Goal: Task Accomplishment & Management: Manage account settings

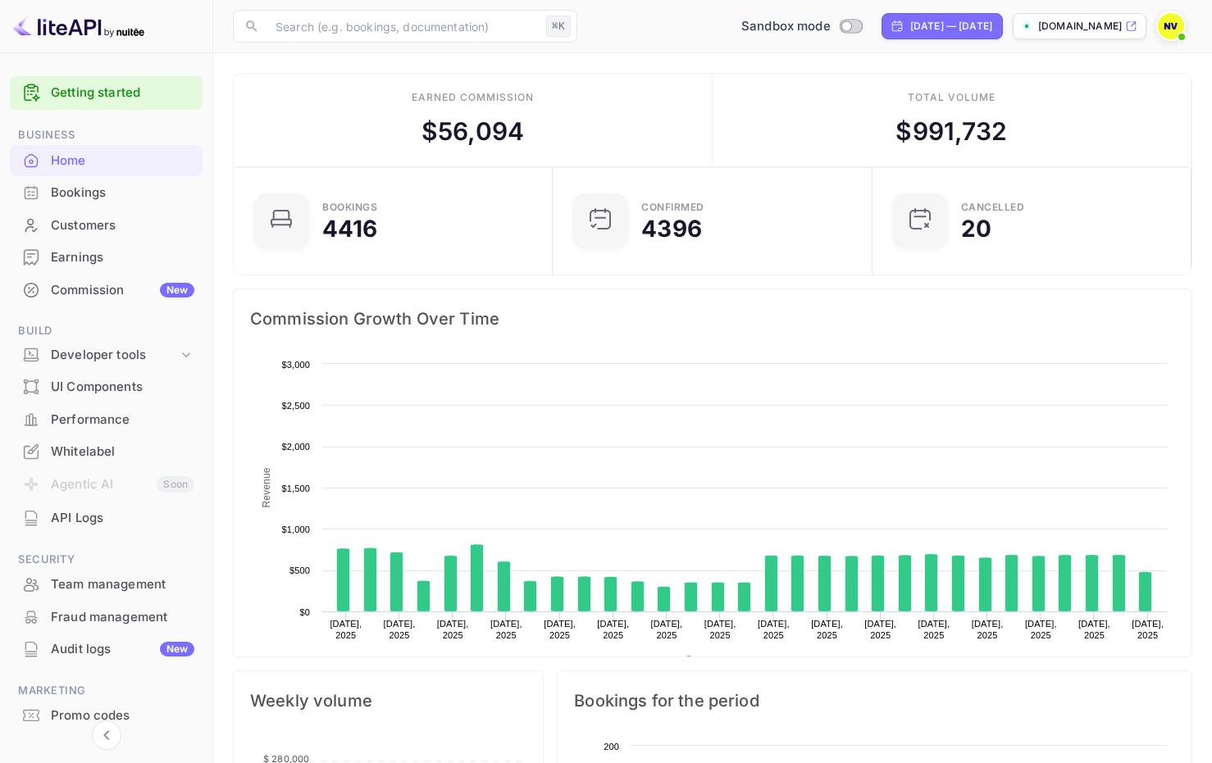
scroll to position [254, 297]
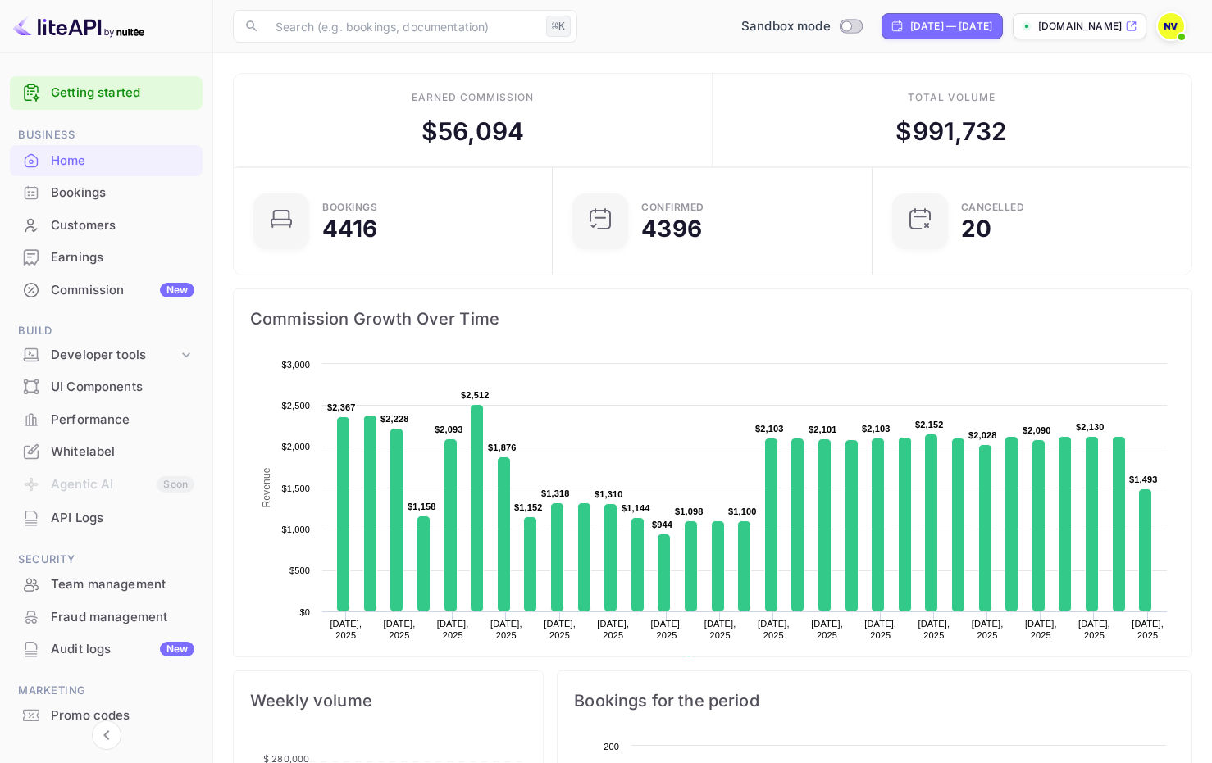
click at [1177, 30] on span at bounding box center [1181, 37] width 16 height 16
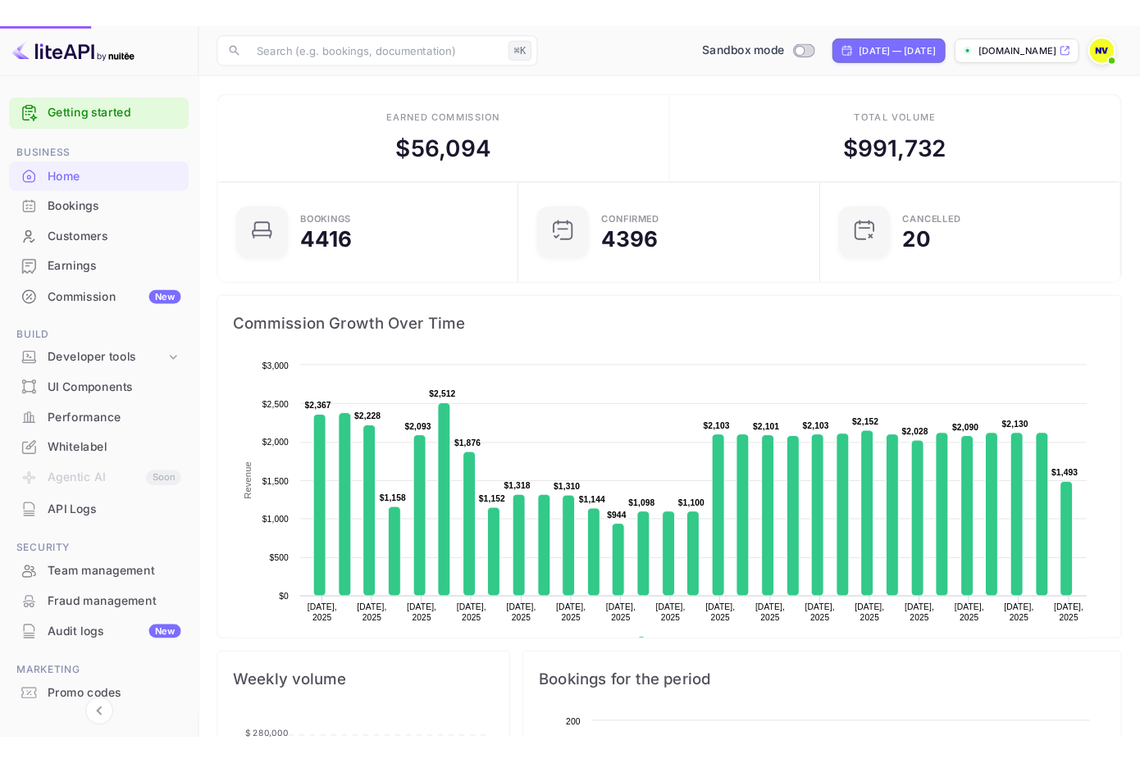
scroll to position [13, 12]
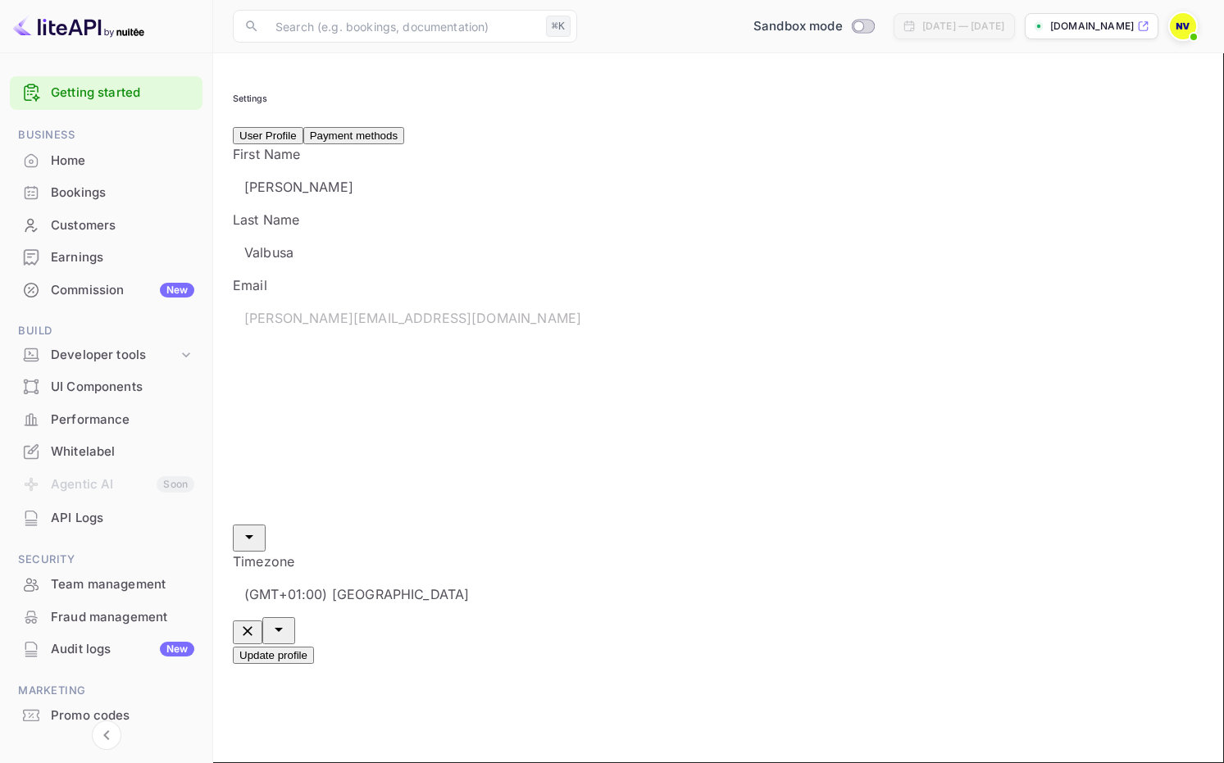
click at [351, 144] on button "Payment methods" at bounding box center [353, 135] width 101 height 17
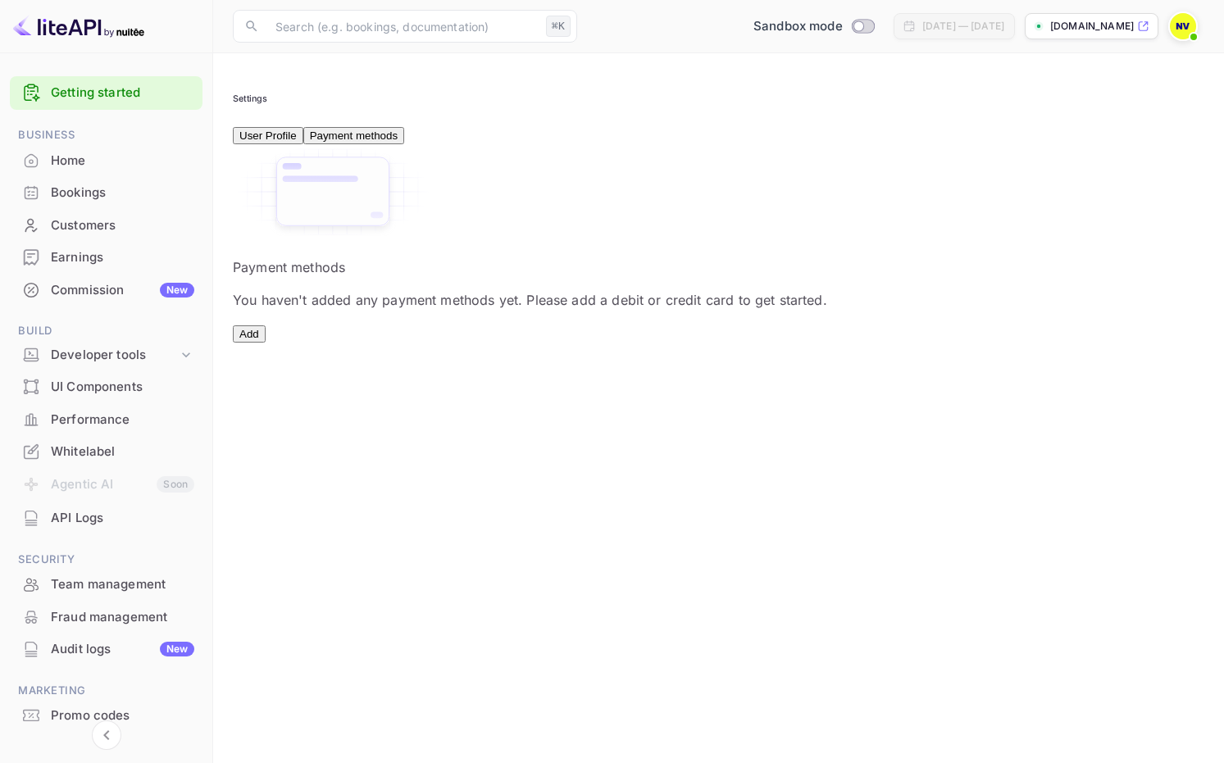
click at [266, 343] on button "Add" at bounding box center [249, 333] width 33 height 17
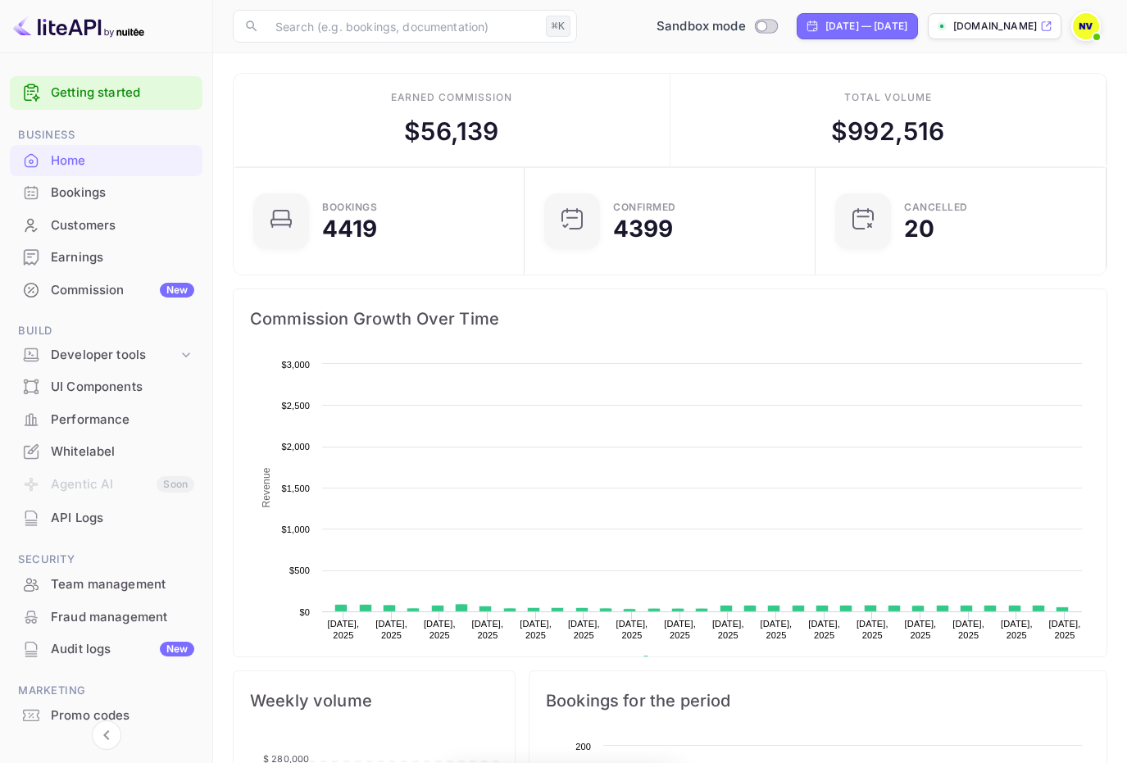
scroll to position [254, 269]
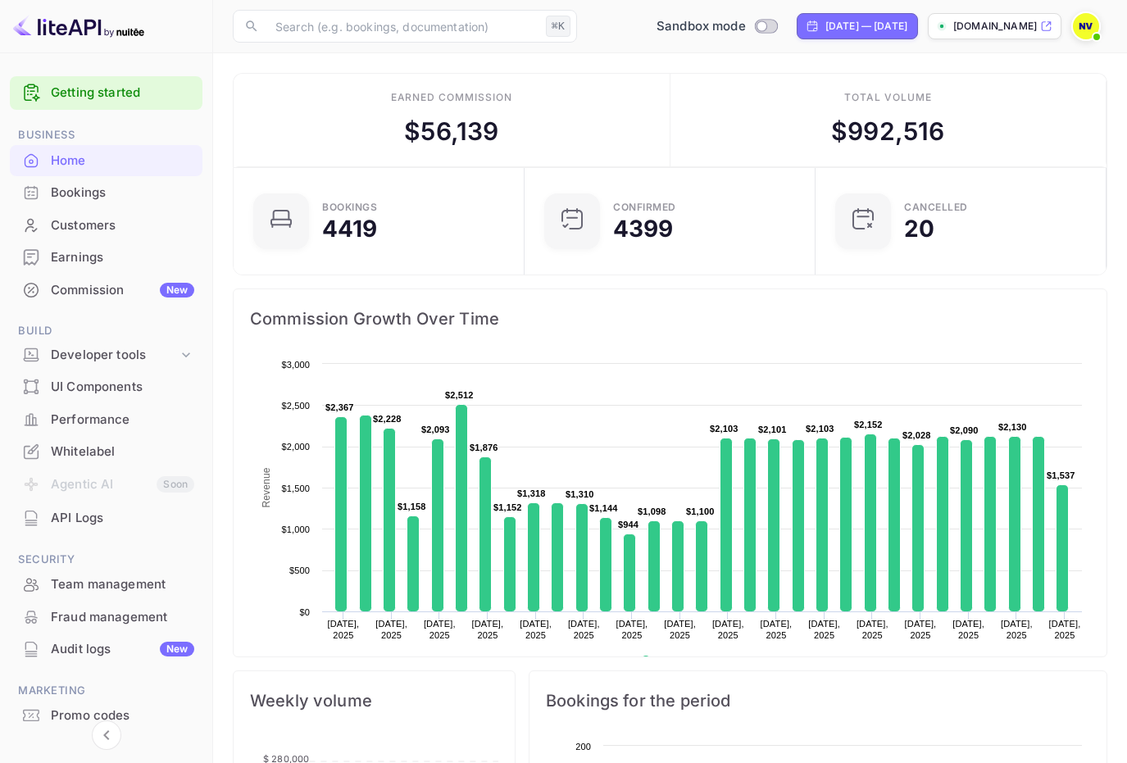
click at [146, 297] on div "Commission New" at bounding box center [122, 290] width 143 height 19
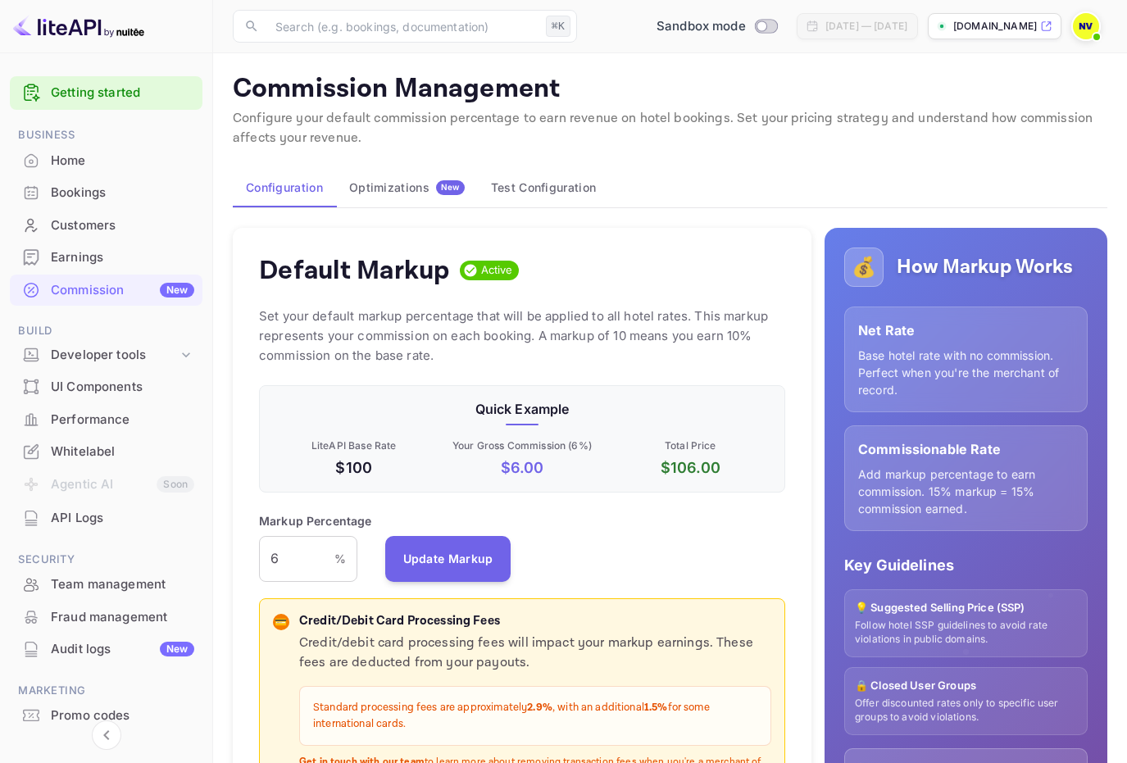
scroll to position [279, 514]
click at [431, 195] on button "Optimizations New" at bounding box center [407, 187] width 142 height 39
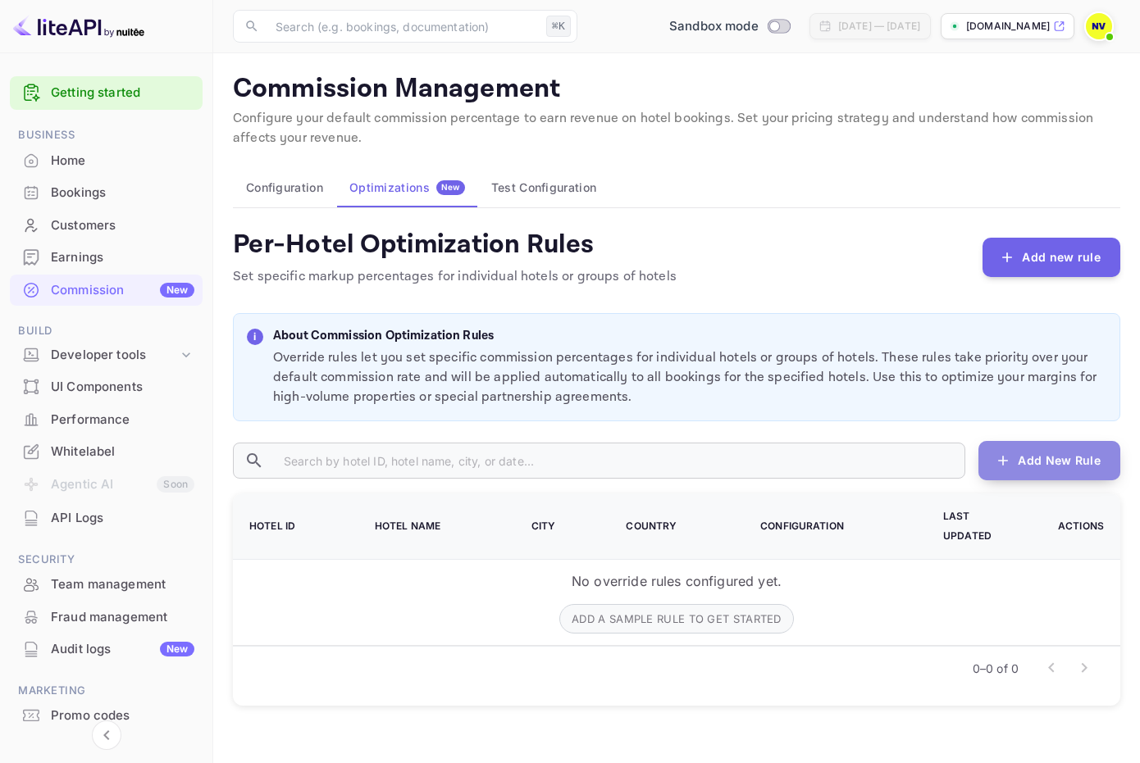
click at [1045, 463] on button "Add New Rule" at bounding box center [1049, 460] width 142 height 39
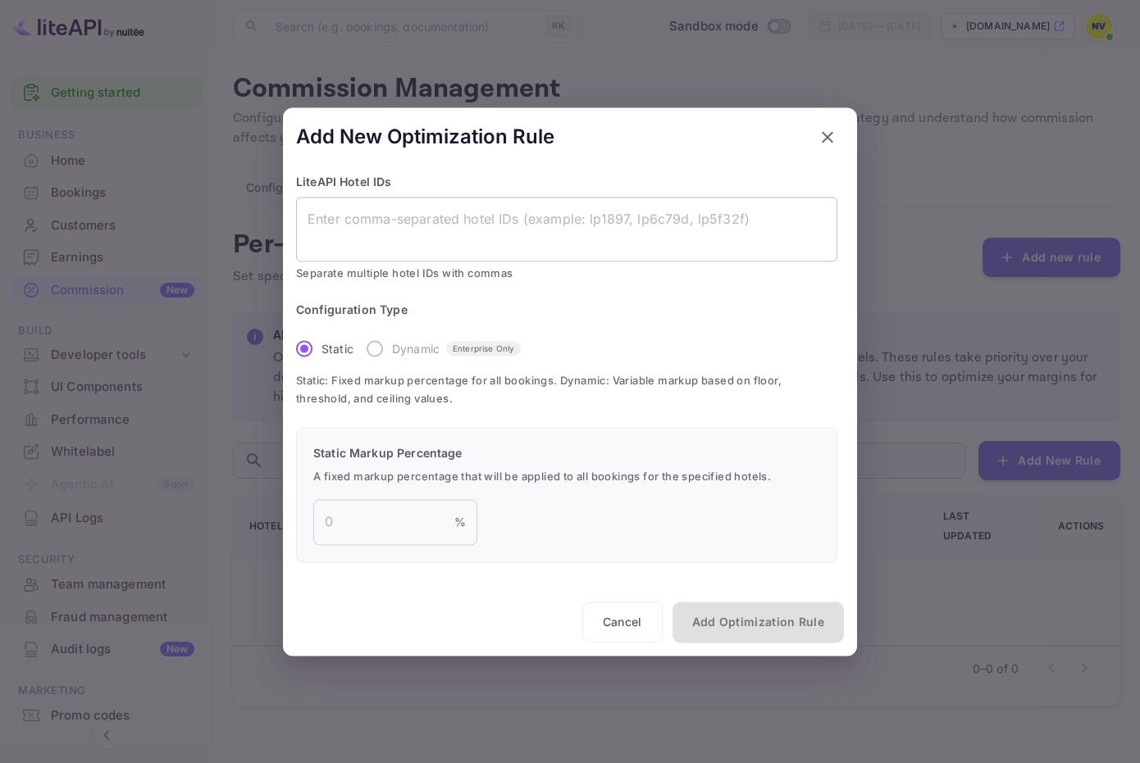
click at [448, 212] on textarea at bounding box center [566, 229] width 518 height 38
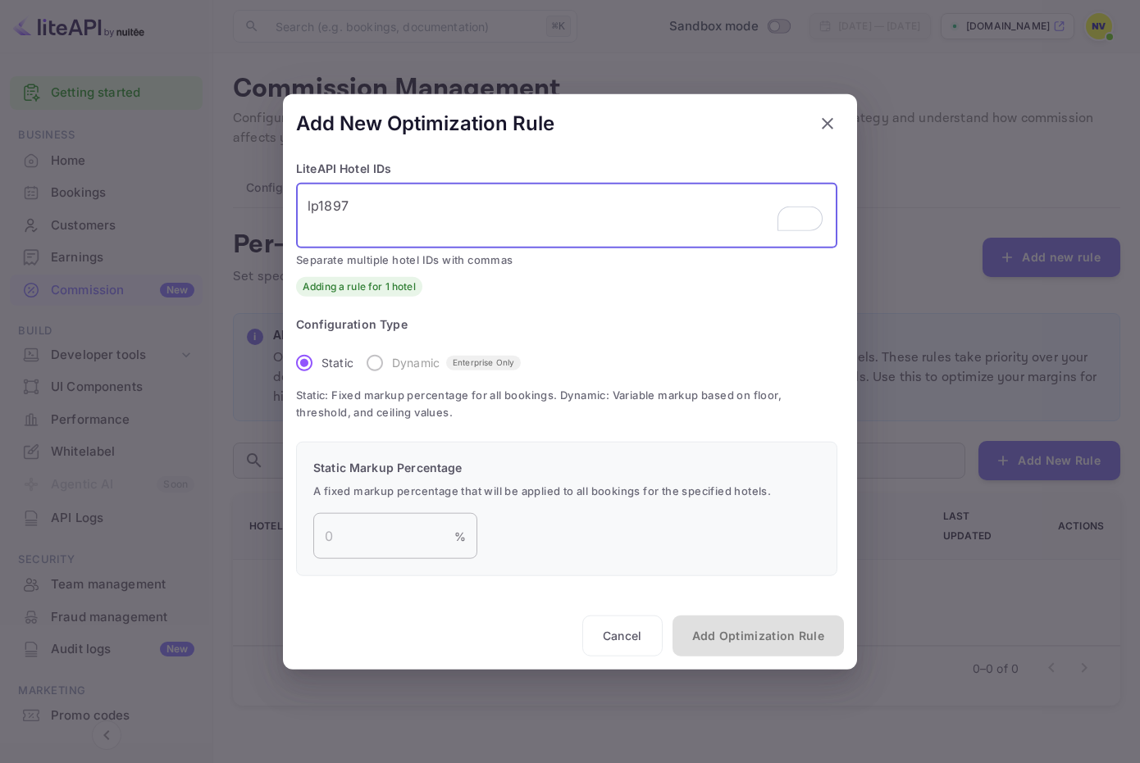
type textarea "lp1897"
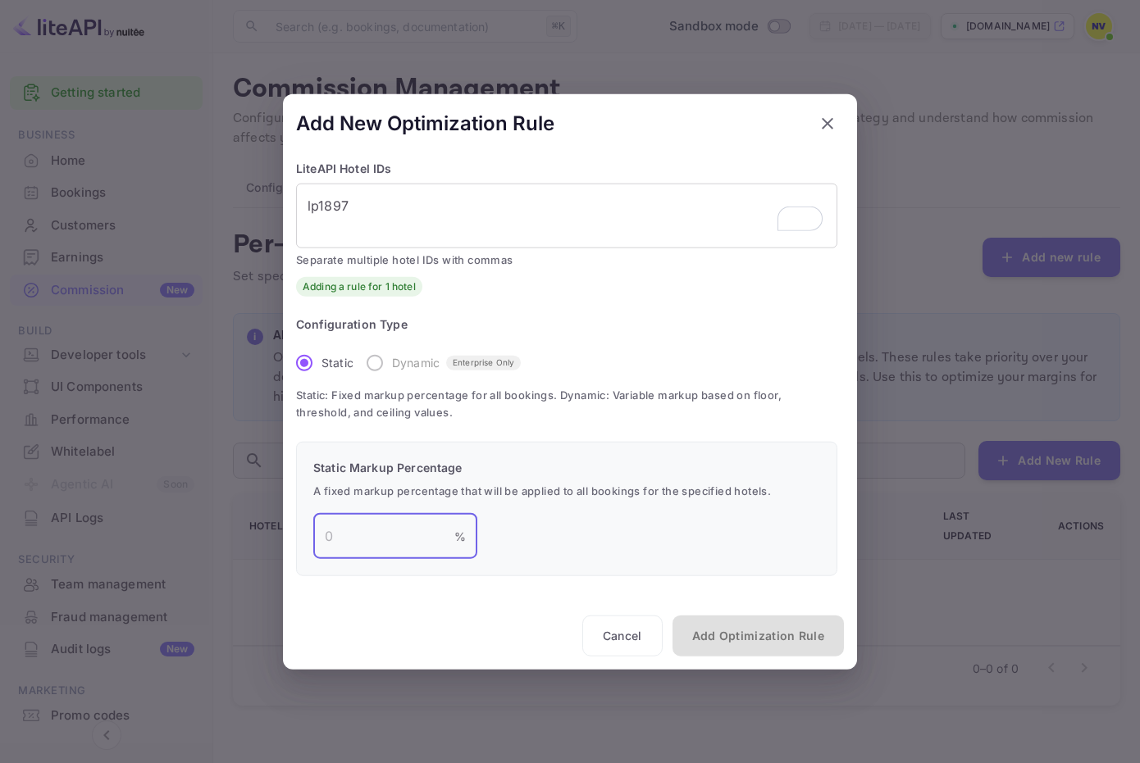
click at [407, 540] on input "number" at bounding box center [383, 536] width 141 height 46
type input "5"
click at [770, 650] on button "Add Optimization Rule" at bounding box center [757, 636] width 171 height 41
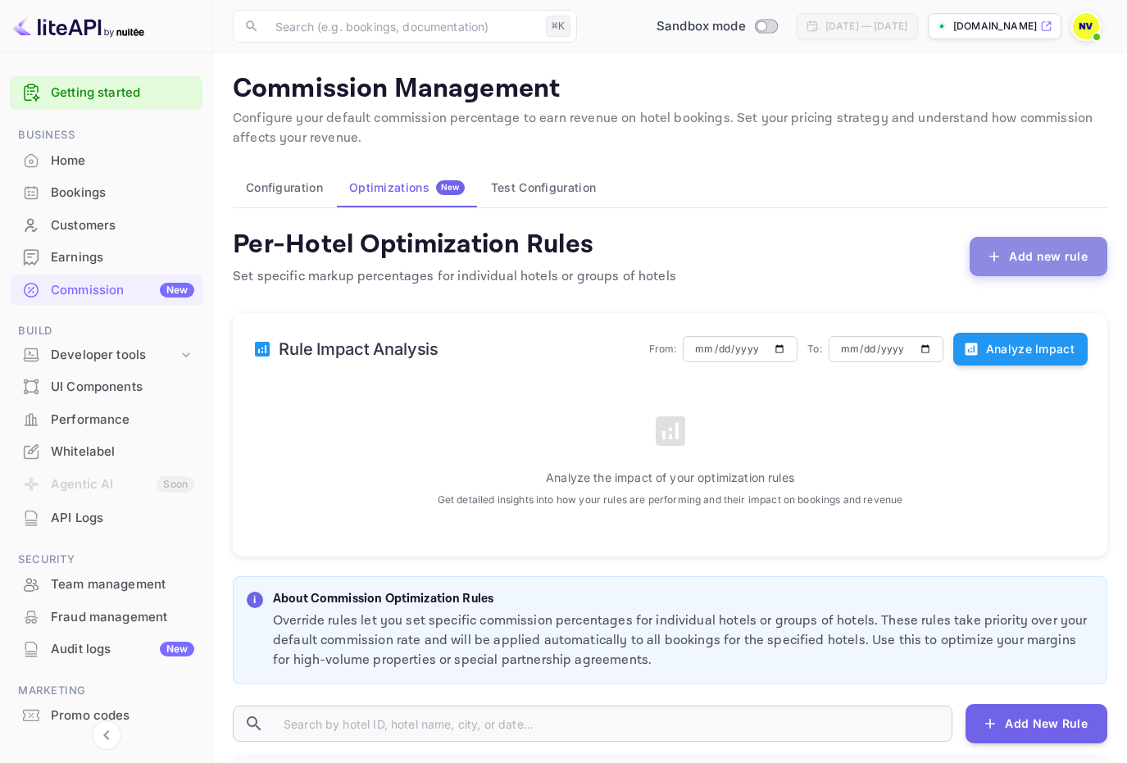
click at [1029, 254] on button "Add new rule" at bounding box center [1039, 256] width 138 height 39
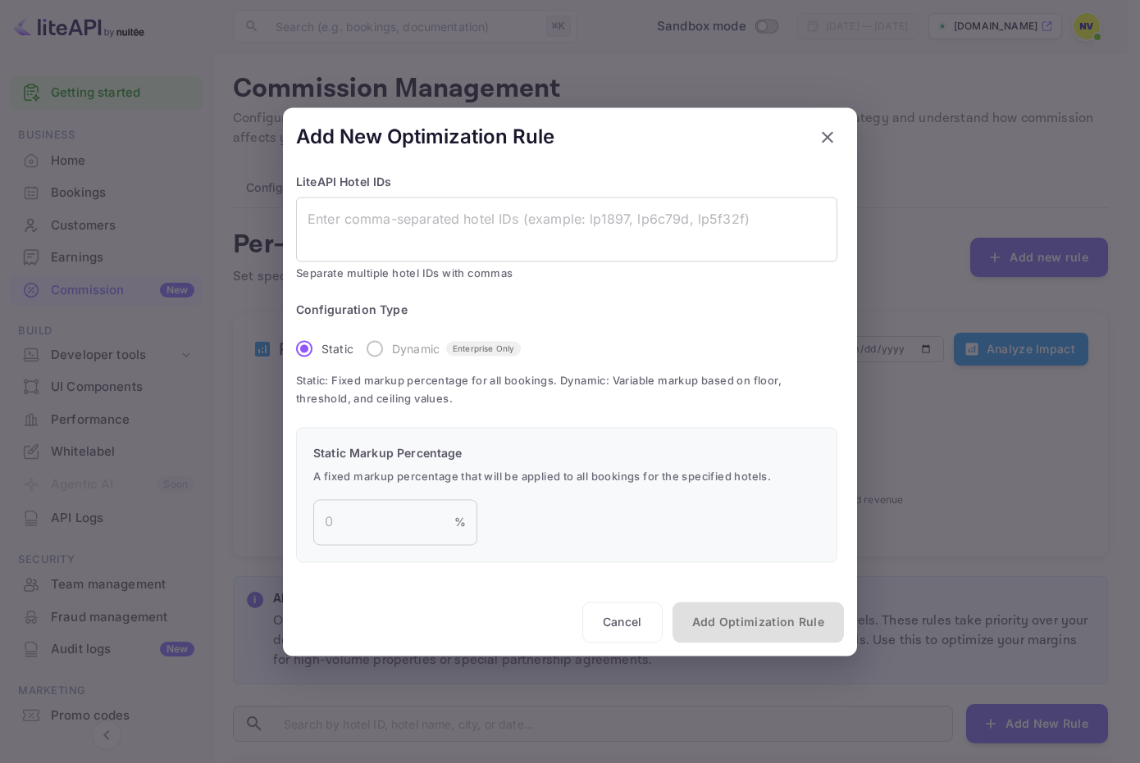
click at [963, 297] on div at bounding box center [570, 381] width 1140 height 763
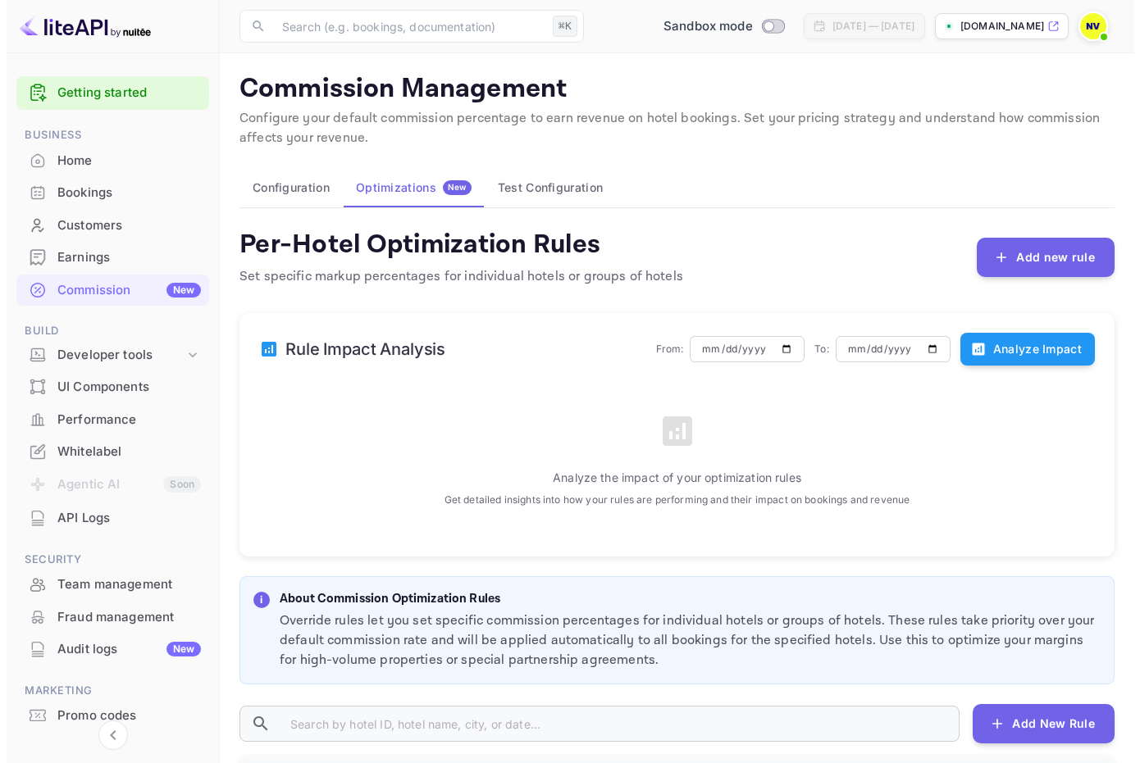
scroll to position [289, 0]
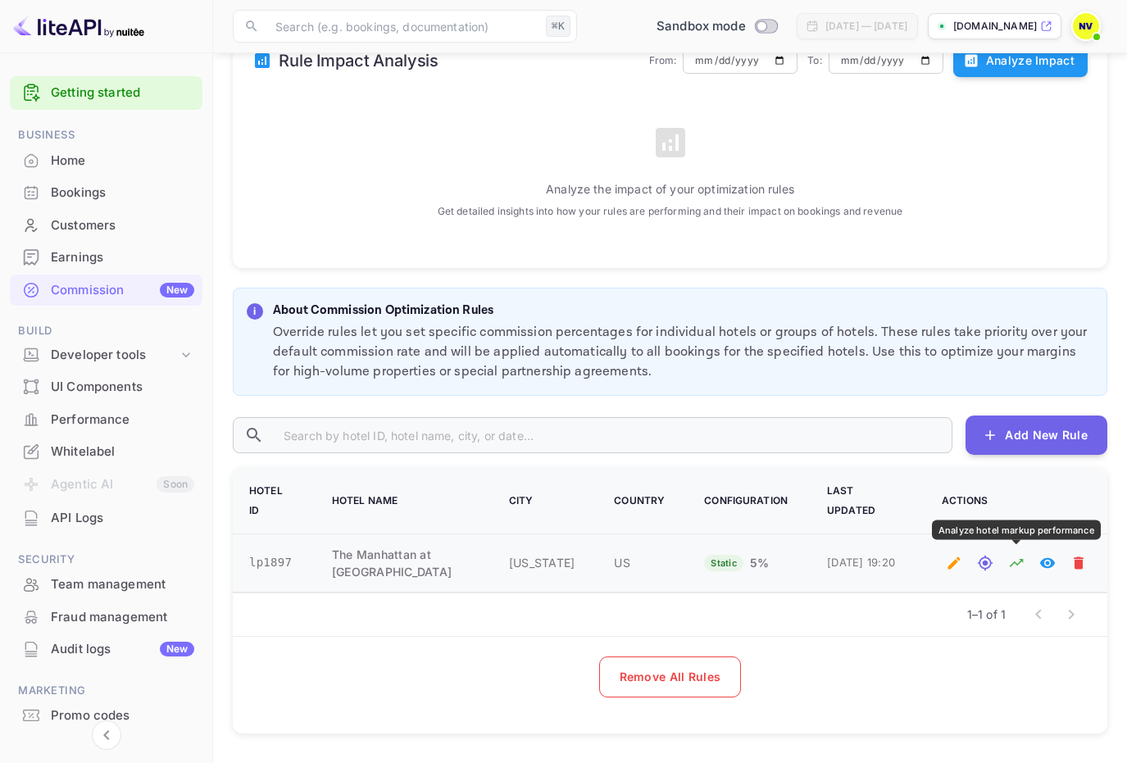
click at [1027, 557] on div at bounding box center [1016, 563] width 149 height 25
click at [1022, 559] on icon "Analyze hotel markup performance" at bounding box center [1017, 563] width 14 height 8
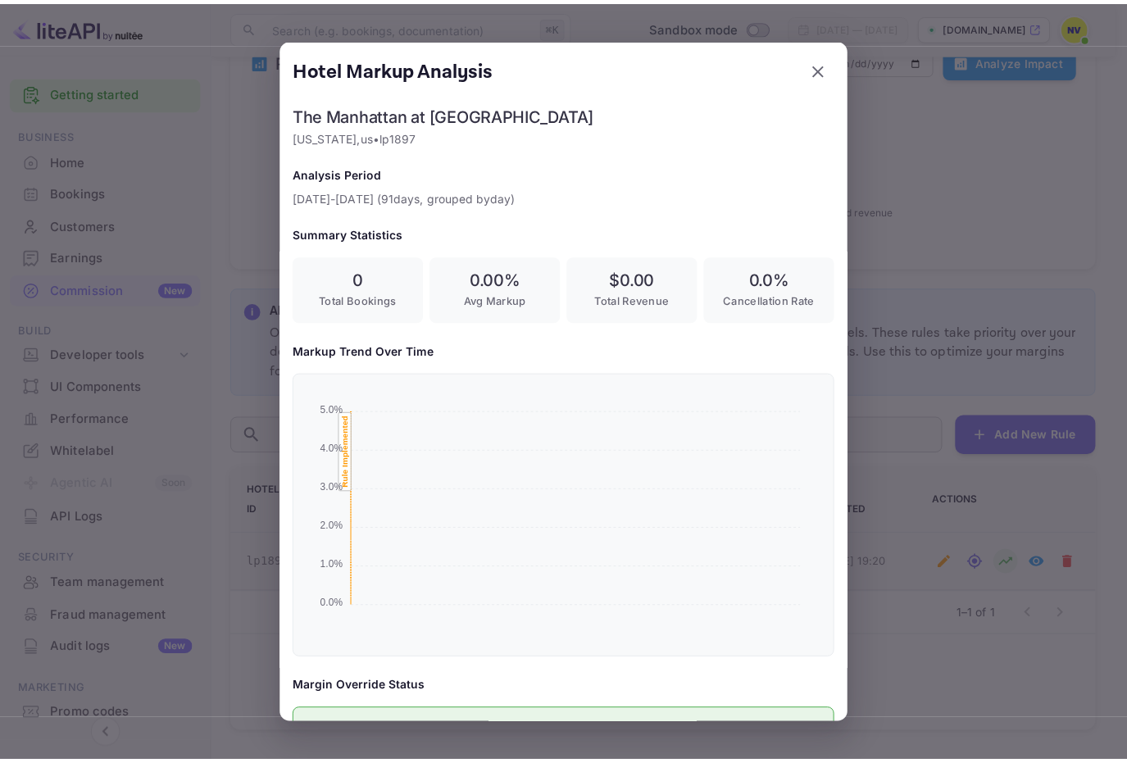
scroll to position [272, 521]
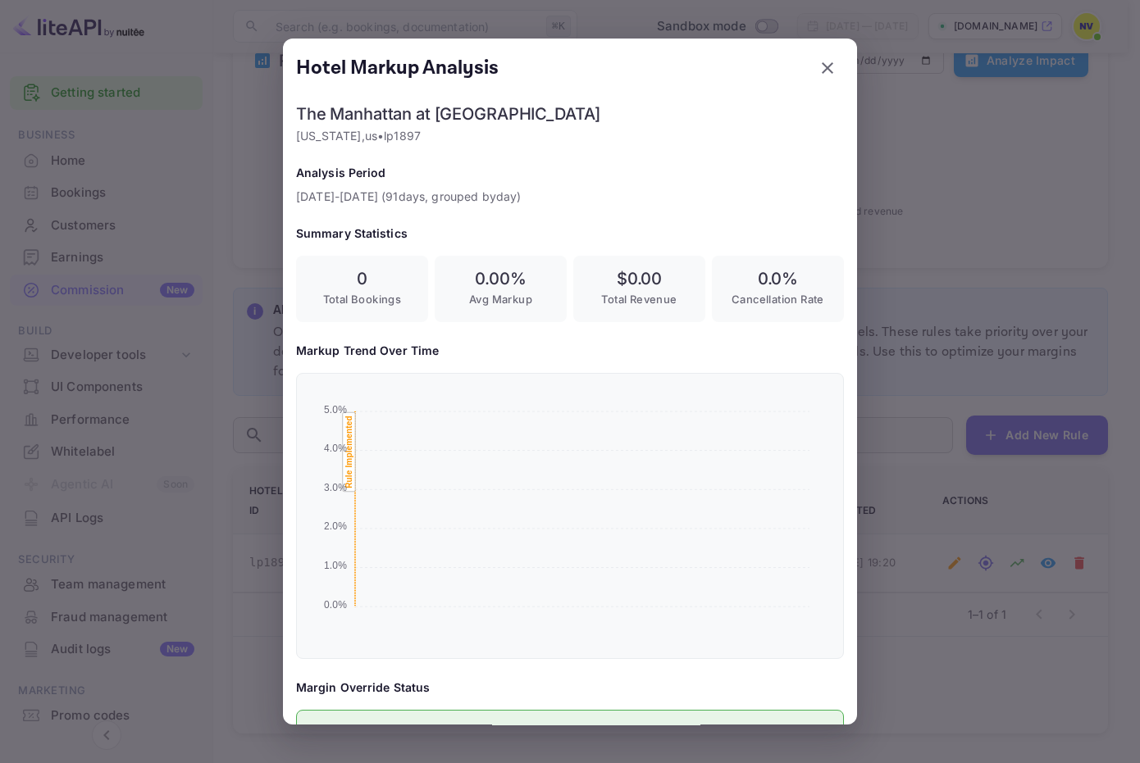
click at [926, 331] on div at bounding box center [570, 381] width 1140 height 763
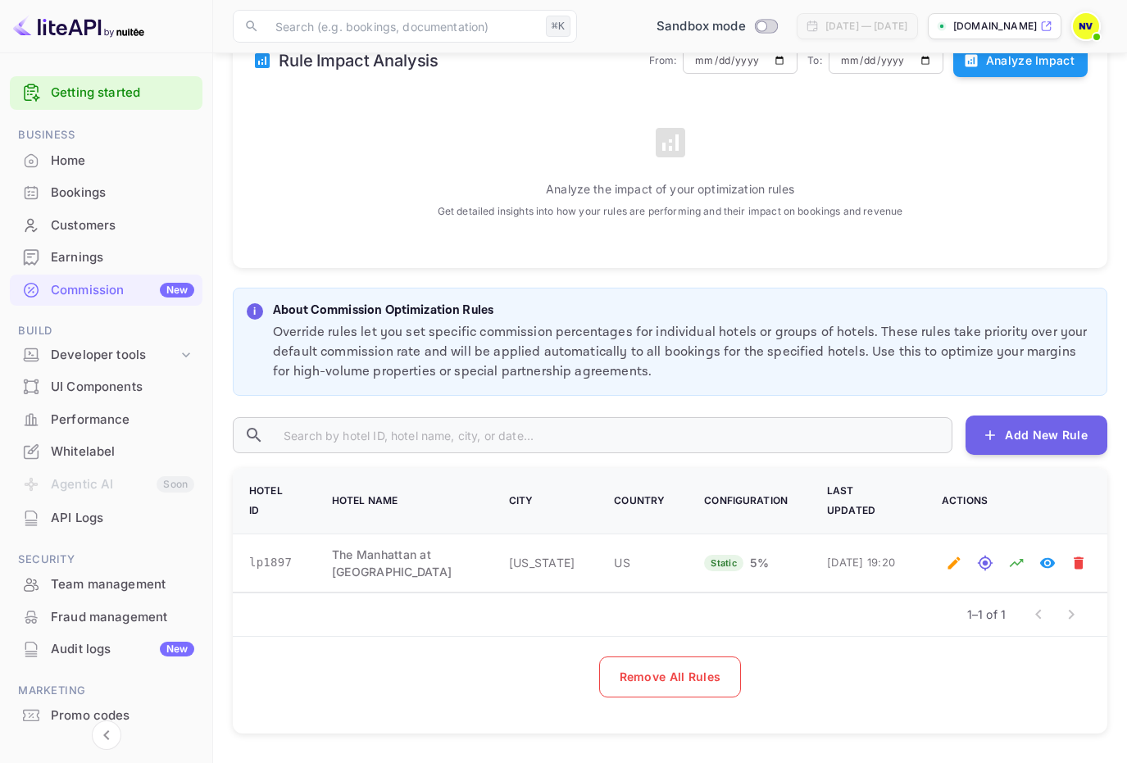
click at [98, 157] on div "Home" at bounding box center [122, 161] width 143 height 19
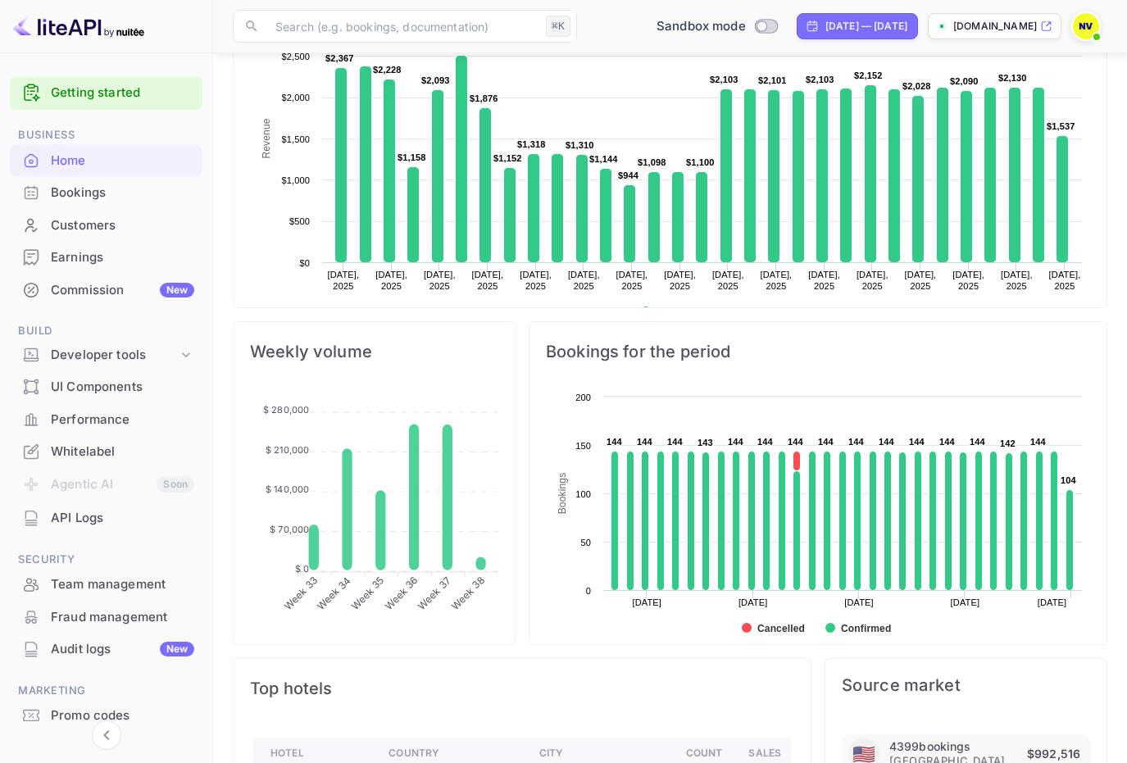
scroll to position [600, 0]
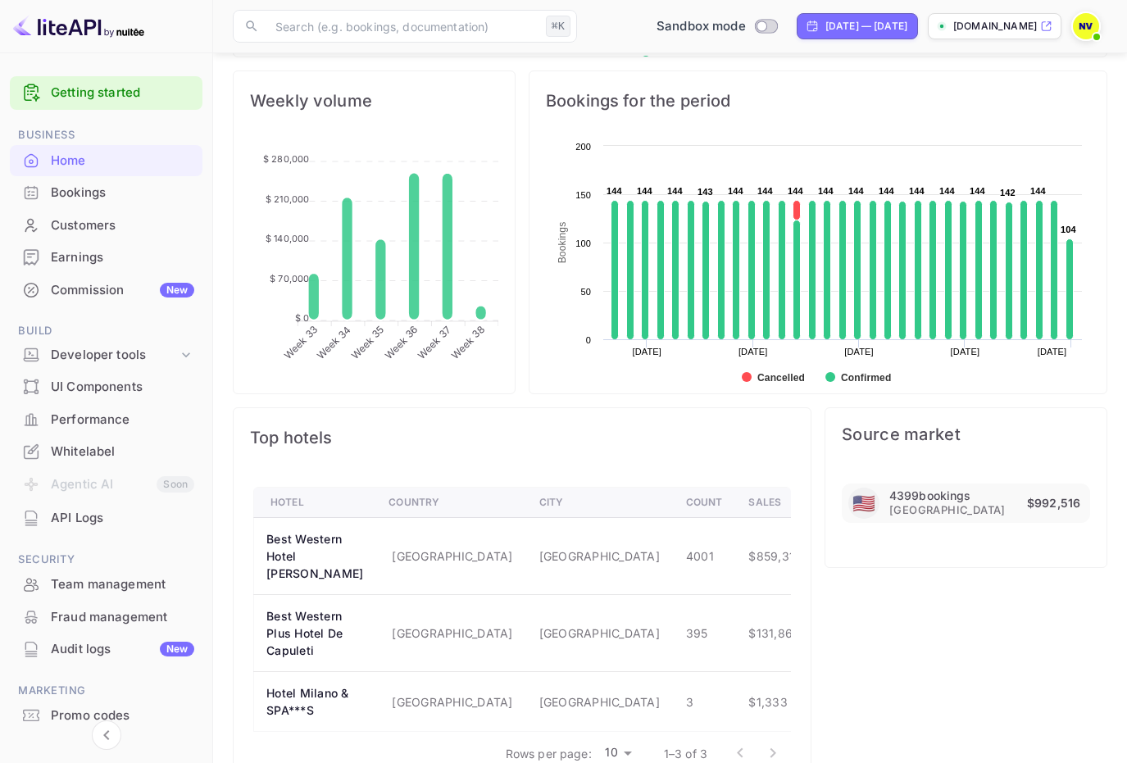
click at [833, 553] on icon "Analyze hotel markup performance" at bounding box center [840, 557] width 14 height 8
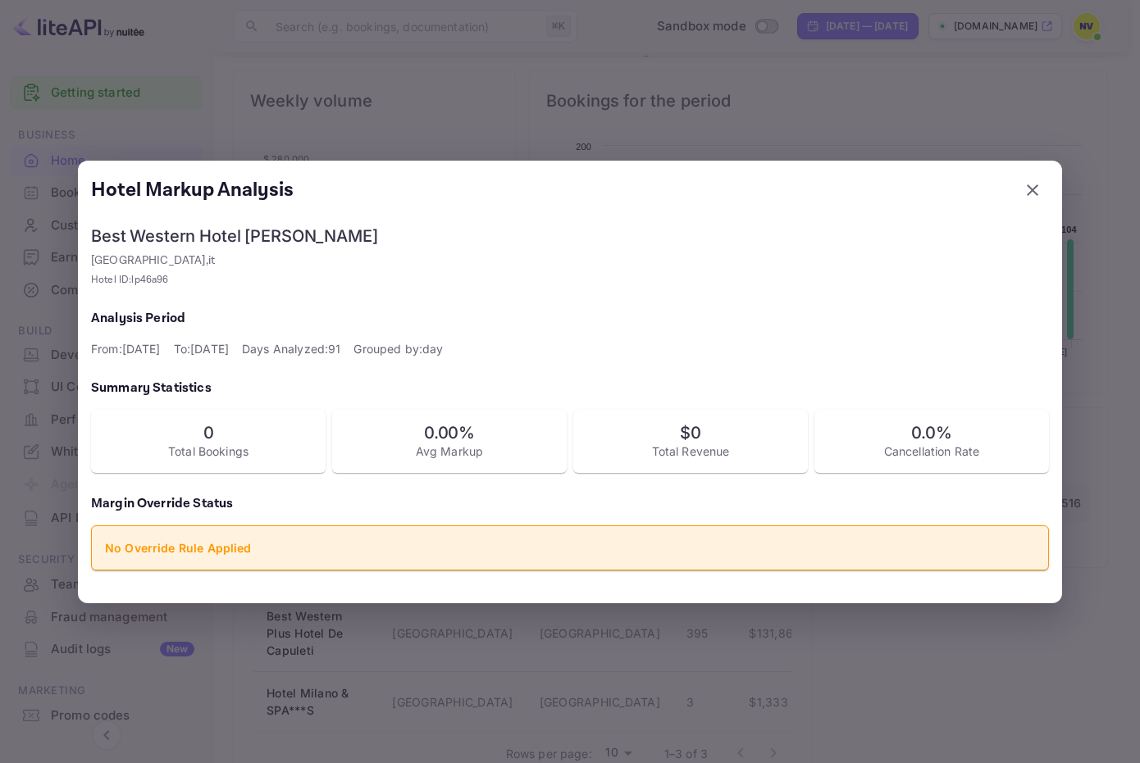
click at [924, 641] on div at bounding box center [570, 381] width 1140 height 763
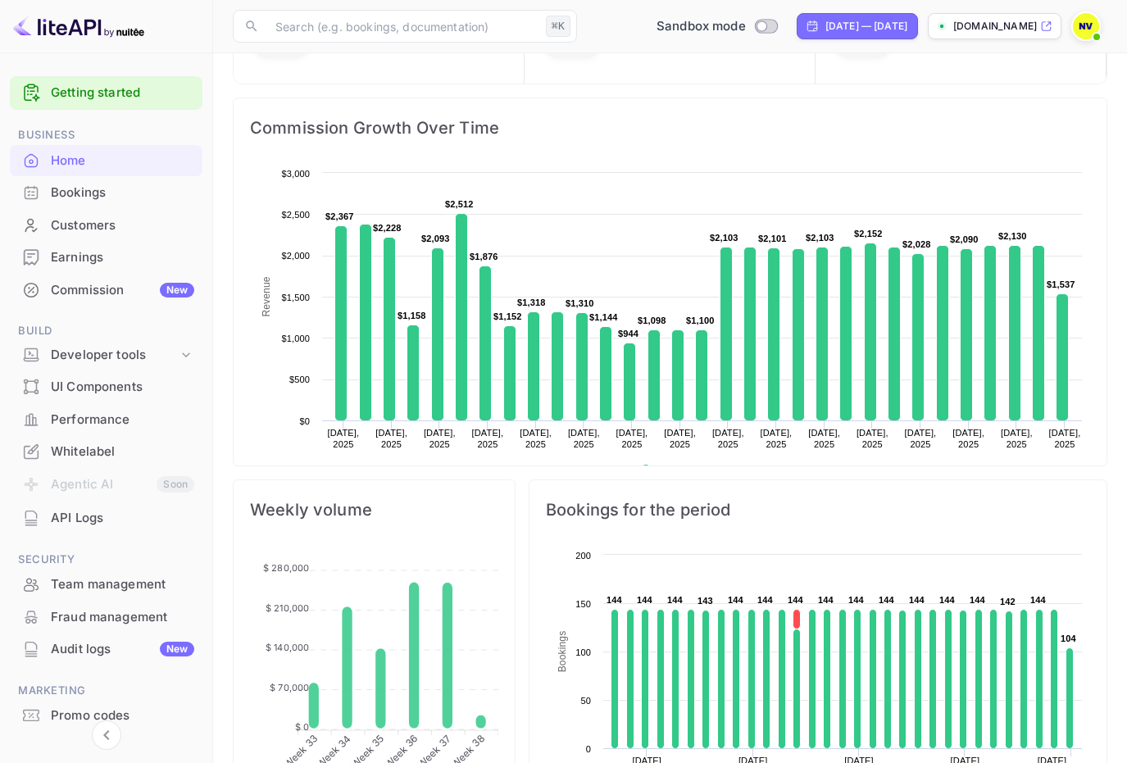
scroll to position [0, 0]
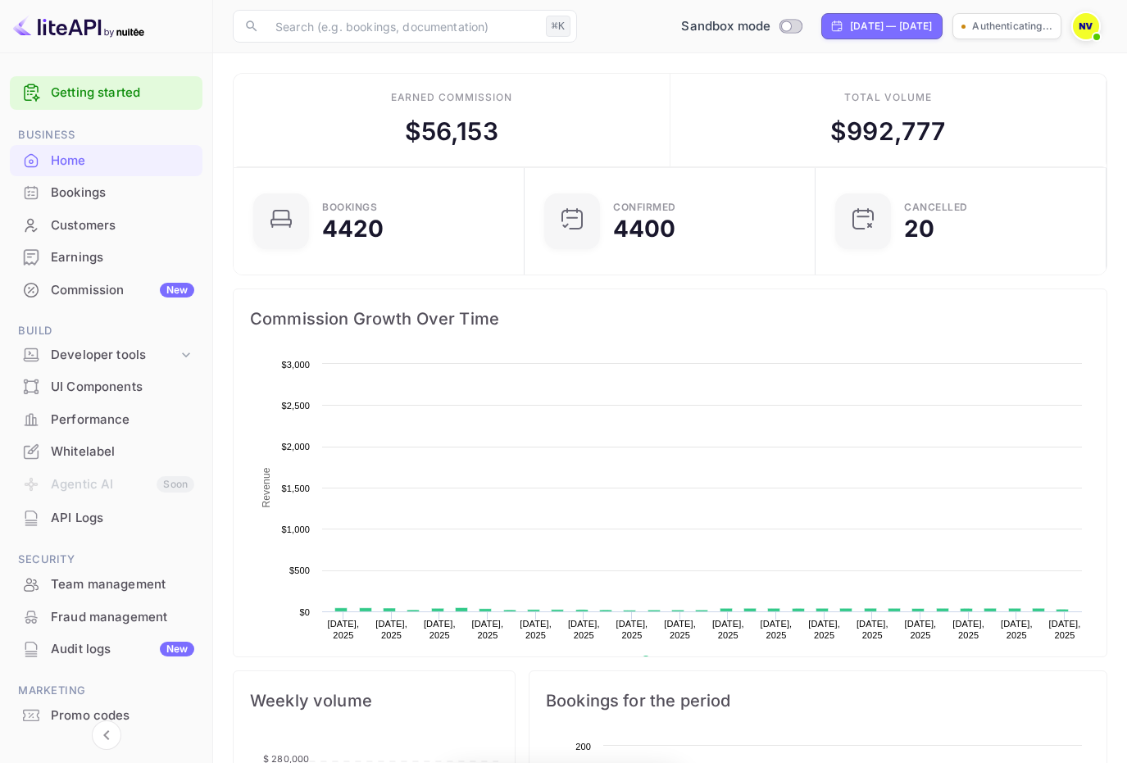
scroll to position [254, 269]
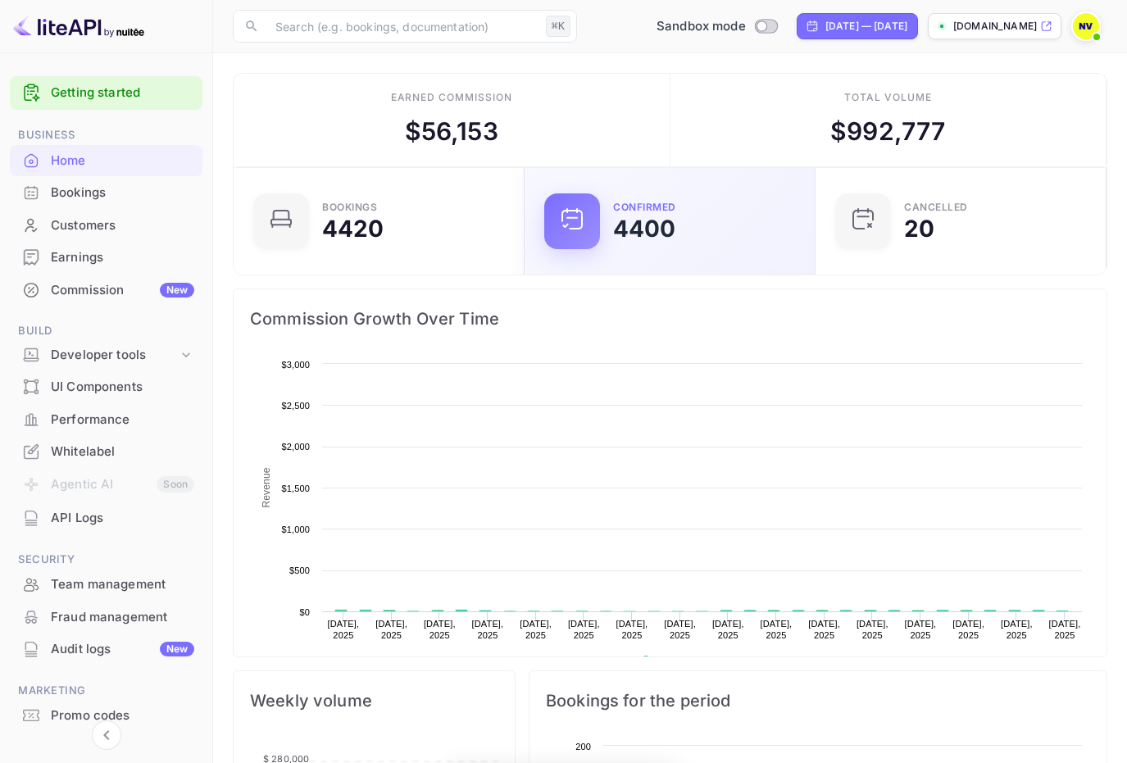
scroll to position [254, 269]
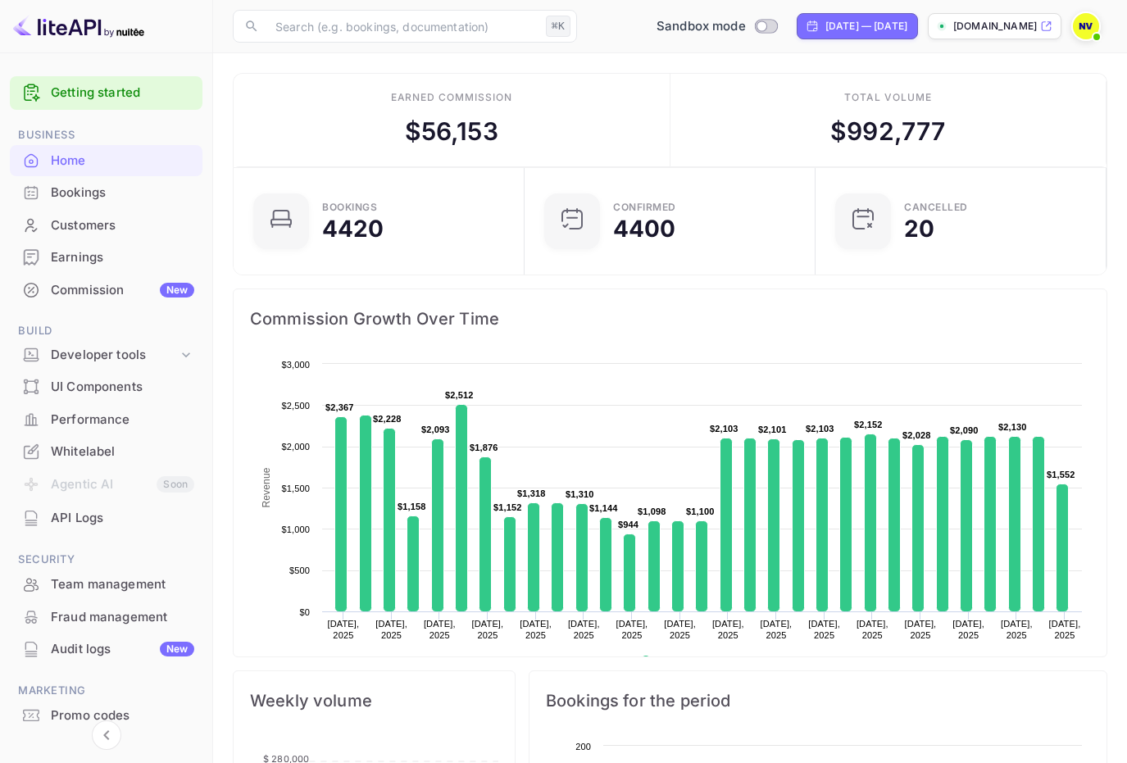
click at [109, 512] on div "API Logs" at bounding box center [122, 518] width 143 height 19
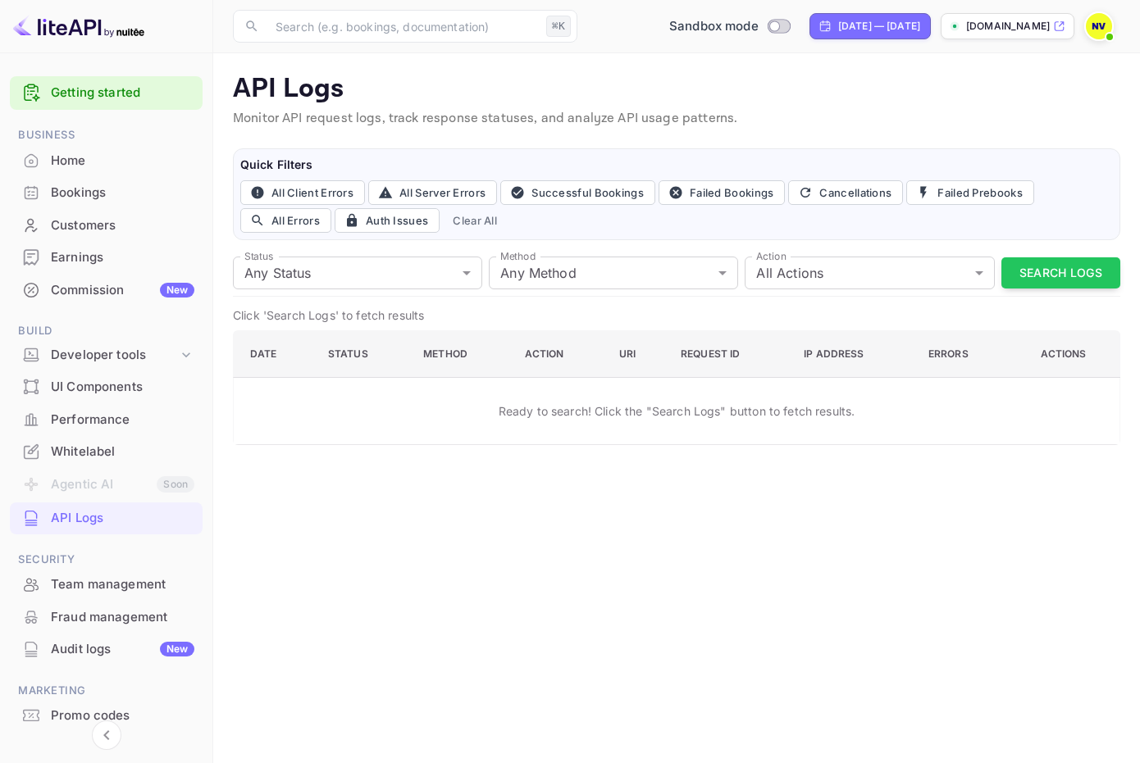
click at [99, 370] on li "Developer tools" at bounding box center [106, 355] width 193 height 31
click at [102, 364] on div "Developer tools" at bounding box center [106, 355] width 193 height 29
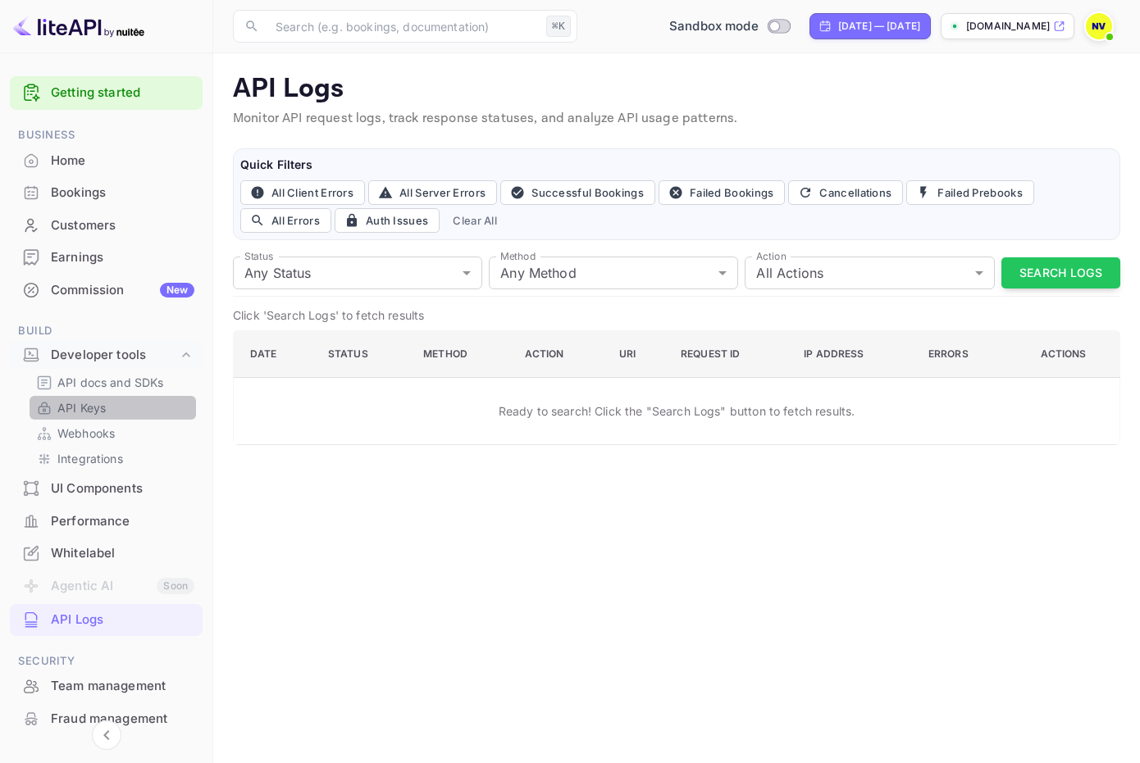
click at [99, 417] on div "API Keys" at bounding box center [113, 408] width 166 height 24
click at [106, 407] on link "API Keys" at bounding box center [112, 407] width 153 height 17
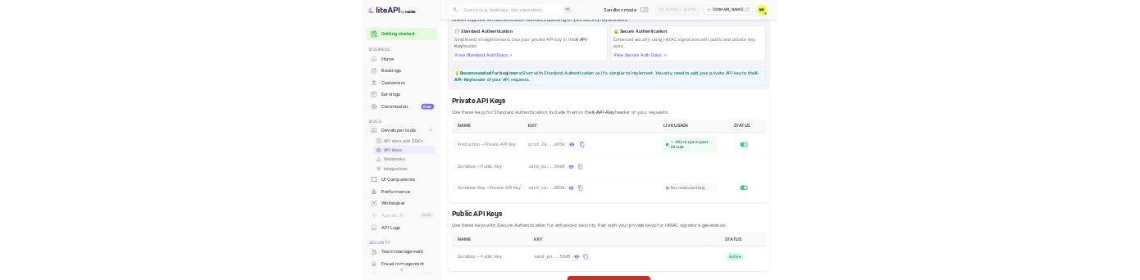
scroll to position [125, 0]
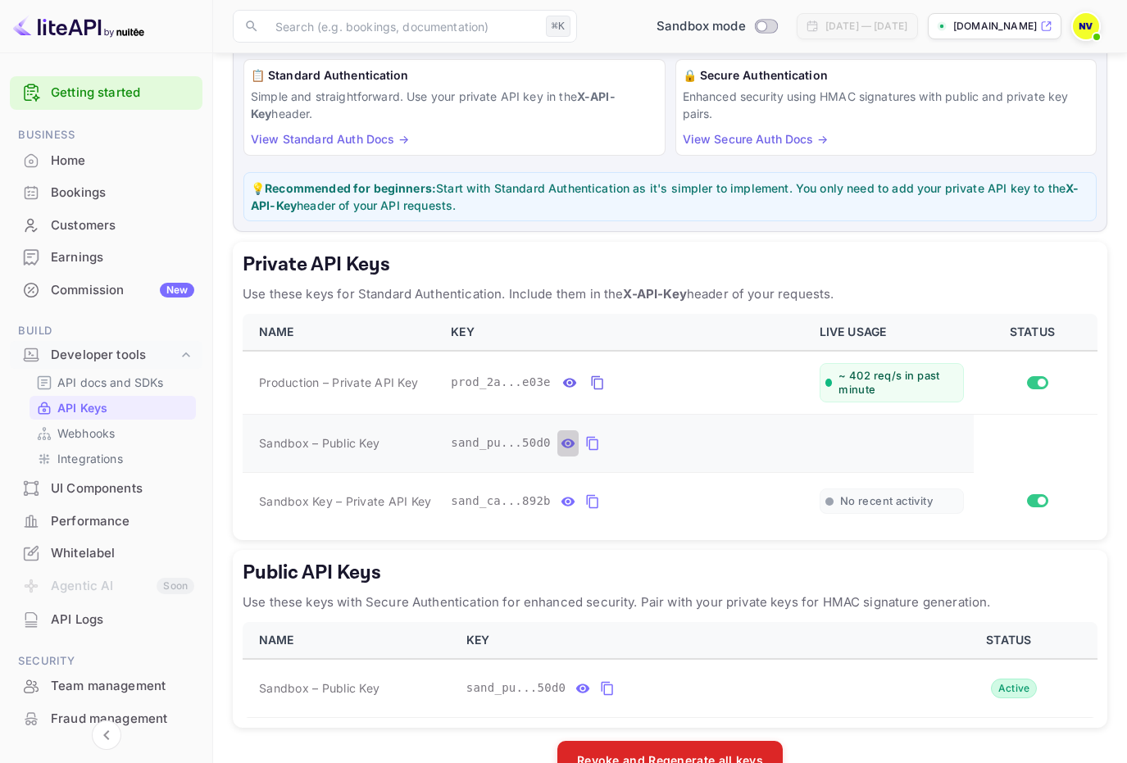
click at [566, 439] on icon "private api keys table" at bounding box center [568, 444] width 15 height 20
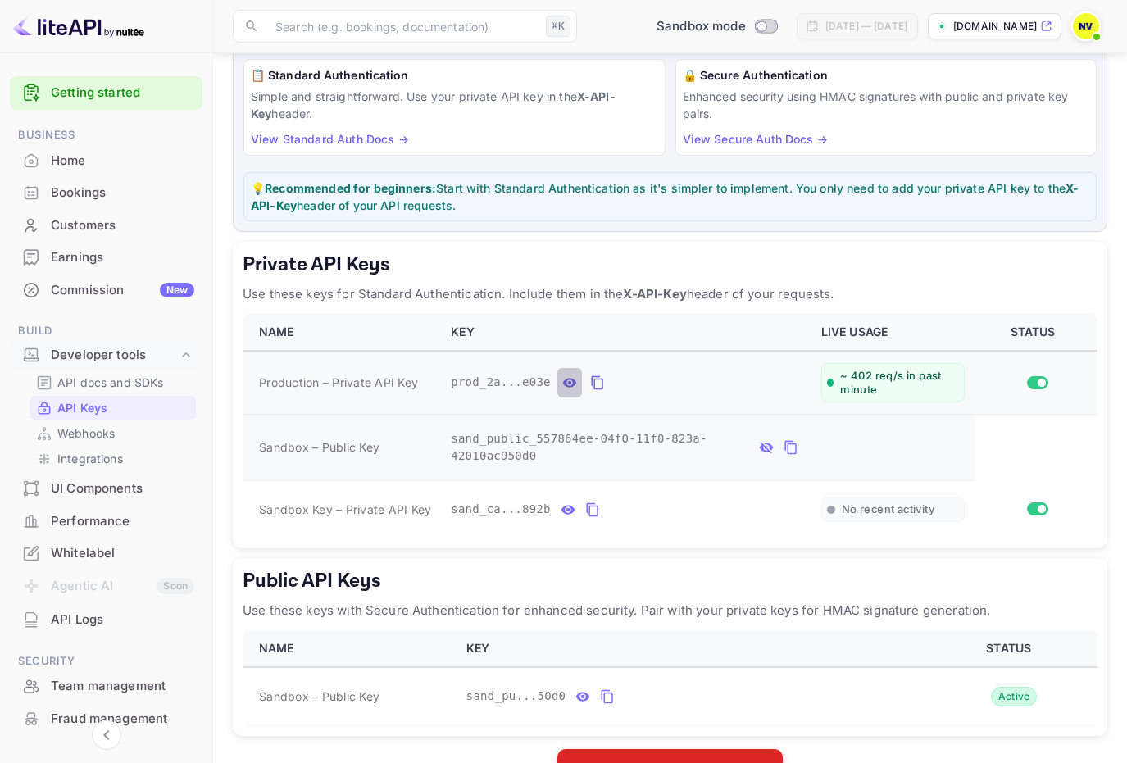
click at [568, 381] on icon "private api keys table" at bounding box center [570, 382] width 14 height 9
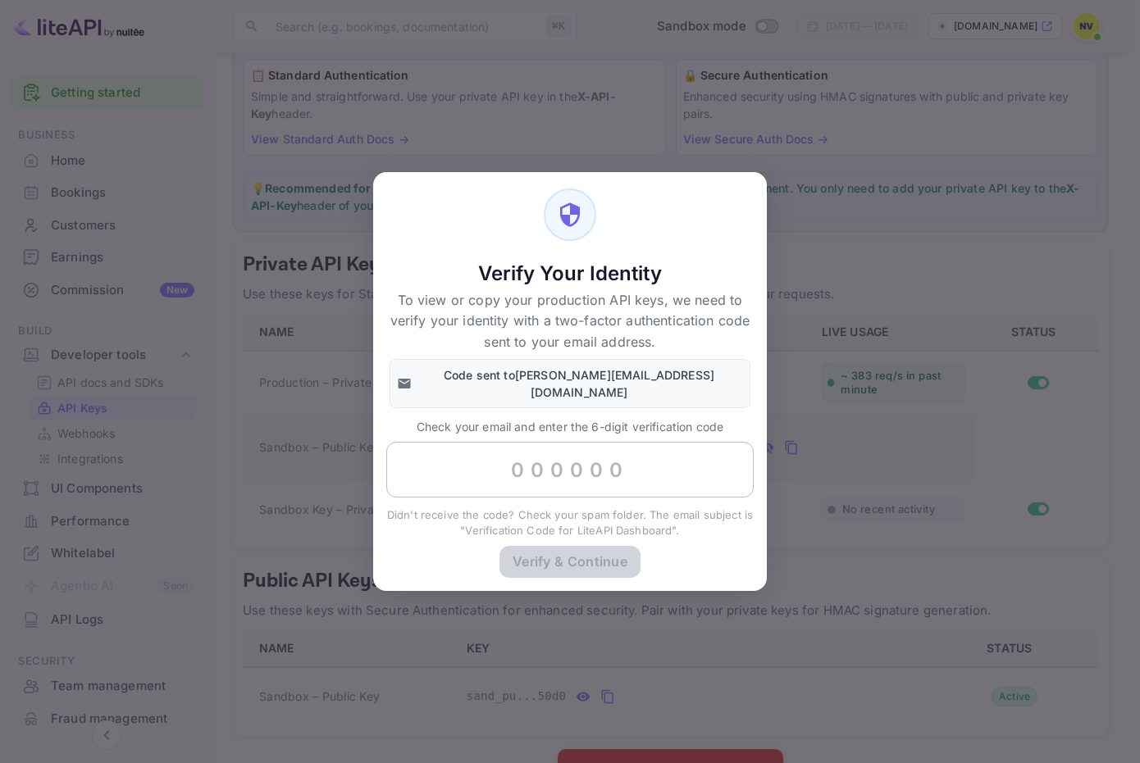
click at [568, 453] on input "text" at bounding box center [569, 470] width 367 height 56
paste input "441796"
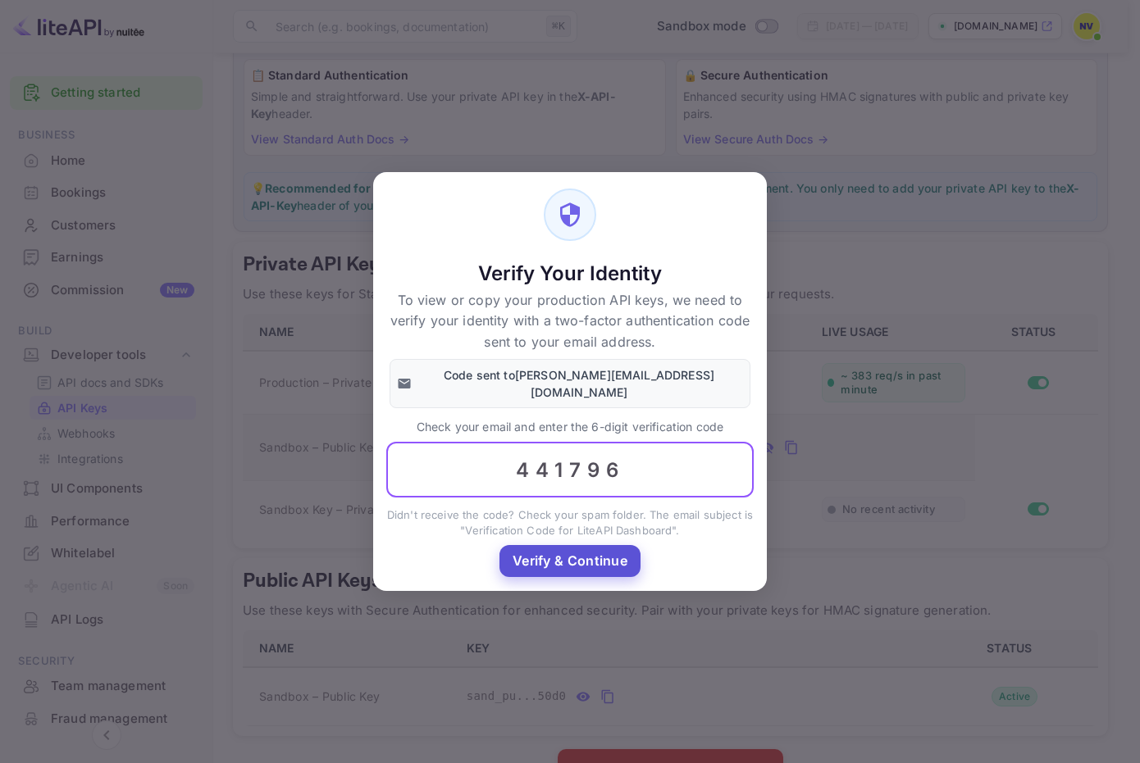
click at [590, 549] on button "Verify & Continue" at bounding box center [569, 561] width 141 height 32
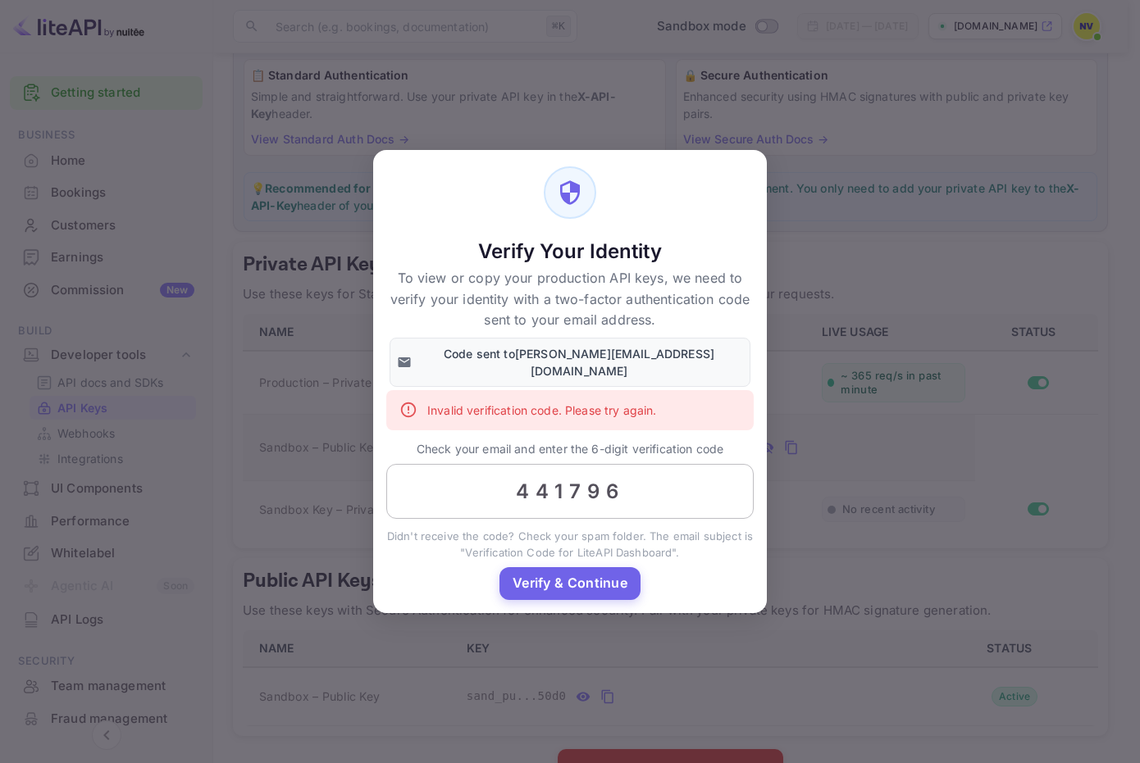
click at [634, 488] on input "441796" at bounding box center [569, 492] width 367 height 56
drag, startPoint x: 667, startPoint y: 487, endPoint x: 375, endPoint y: 483, distance: 292.7
click at [375, 483] on div "Invalid verification code. Please try again. Check your email and enter the 6-d…" at bounding box center [570, 479] width 394 height 178
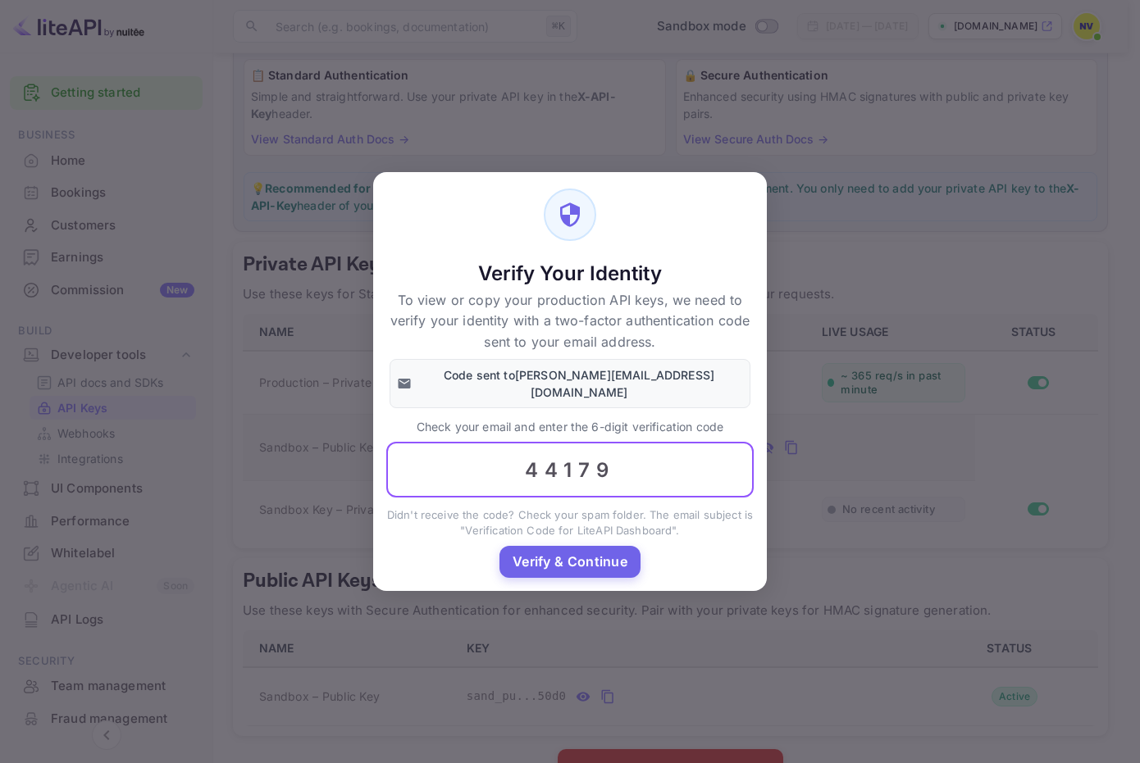
type input "441796"
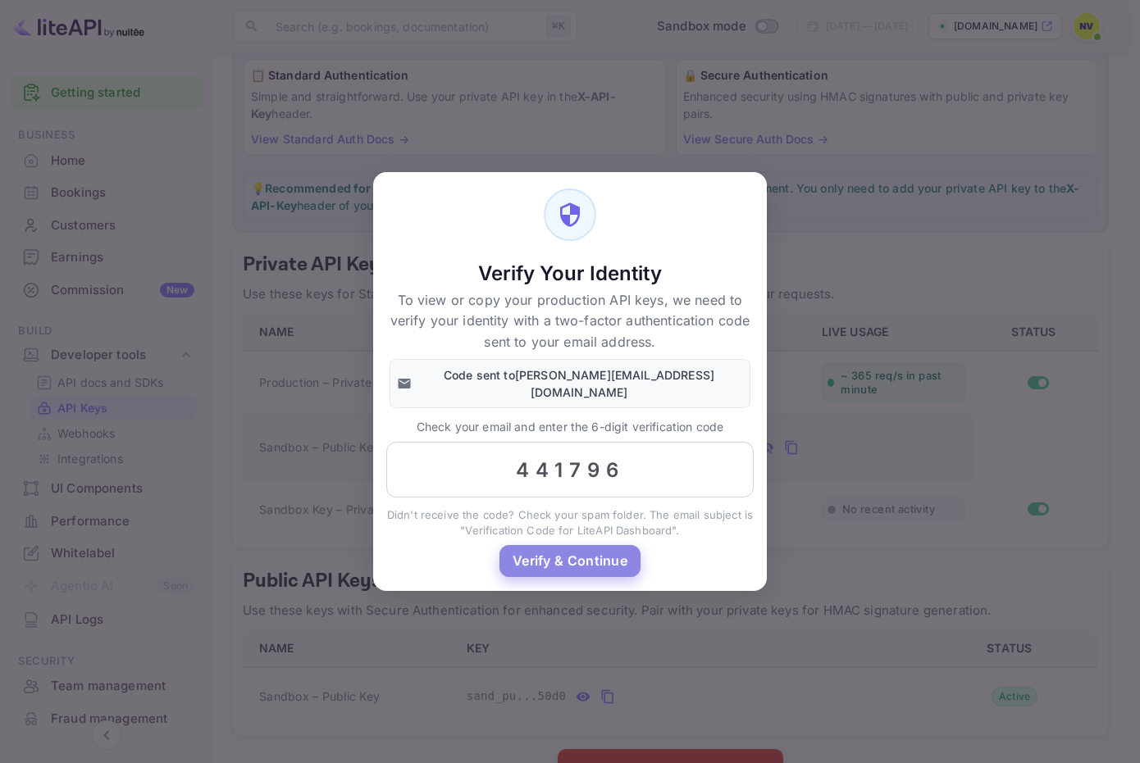
click at [564, 554] on button "Verify & Continue" at bounding box center [569, 561] width 141 height 32
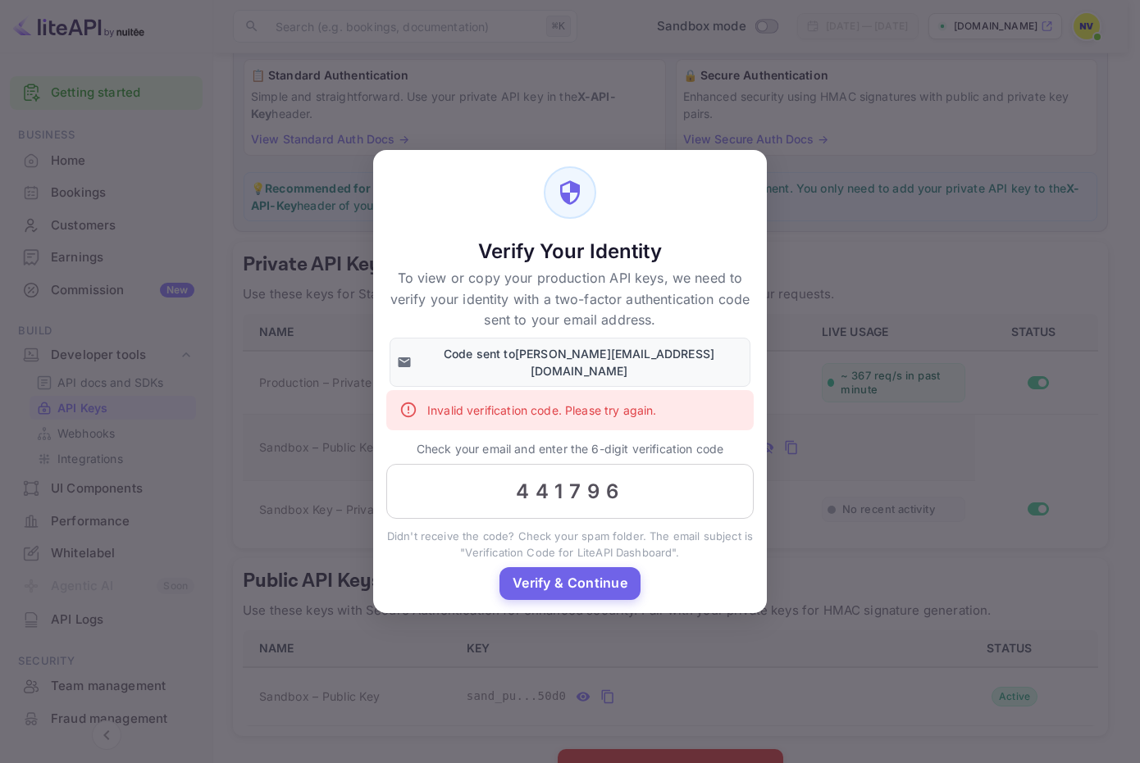
click at [575, 113] on div "Verify Your Identity To view or copy your production API keys, we need to verif…" at bounding box center [570, 381] width 1140 height 763
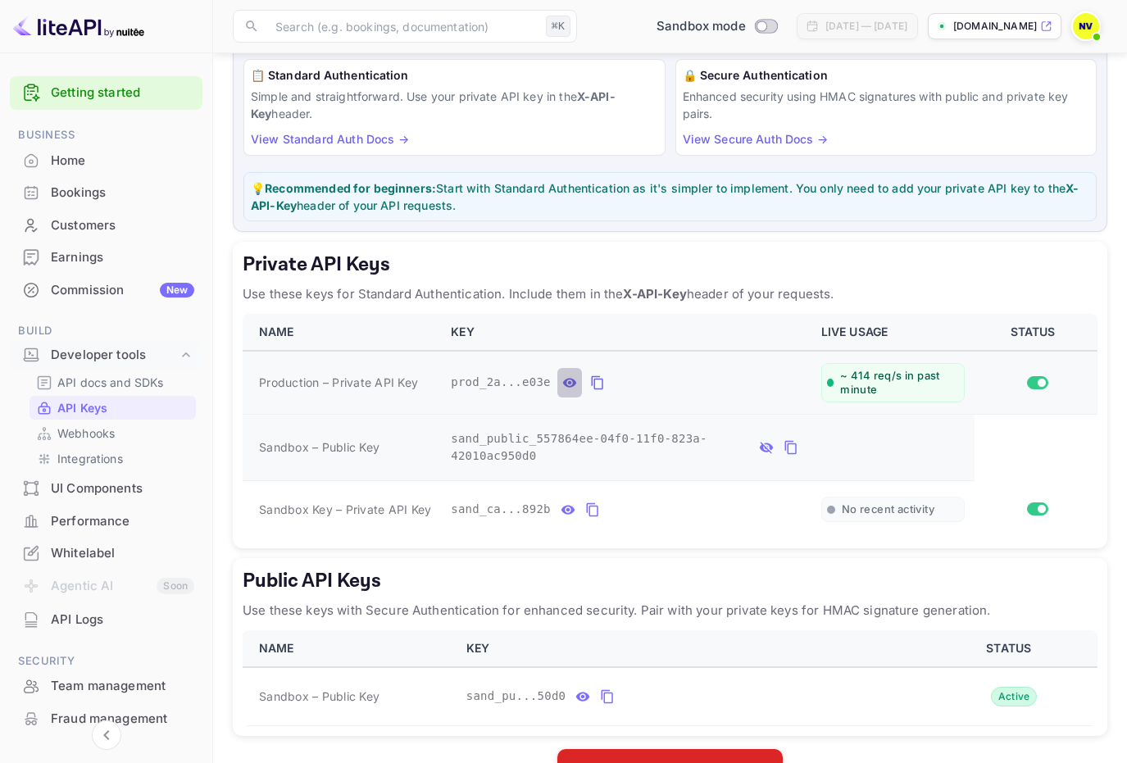
click at [571, 380] on icon "private api keys table" at bounding box center [570, 382] width 14 height 9
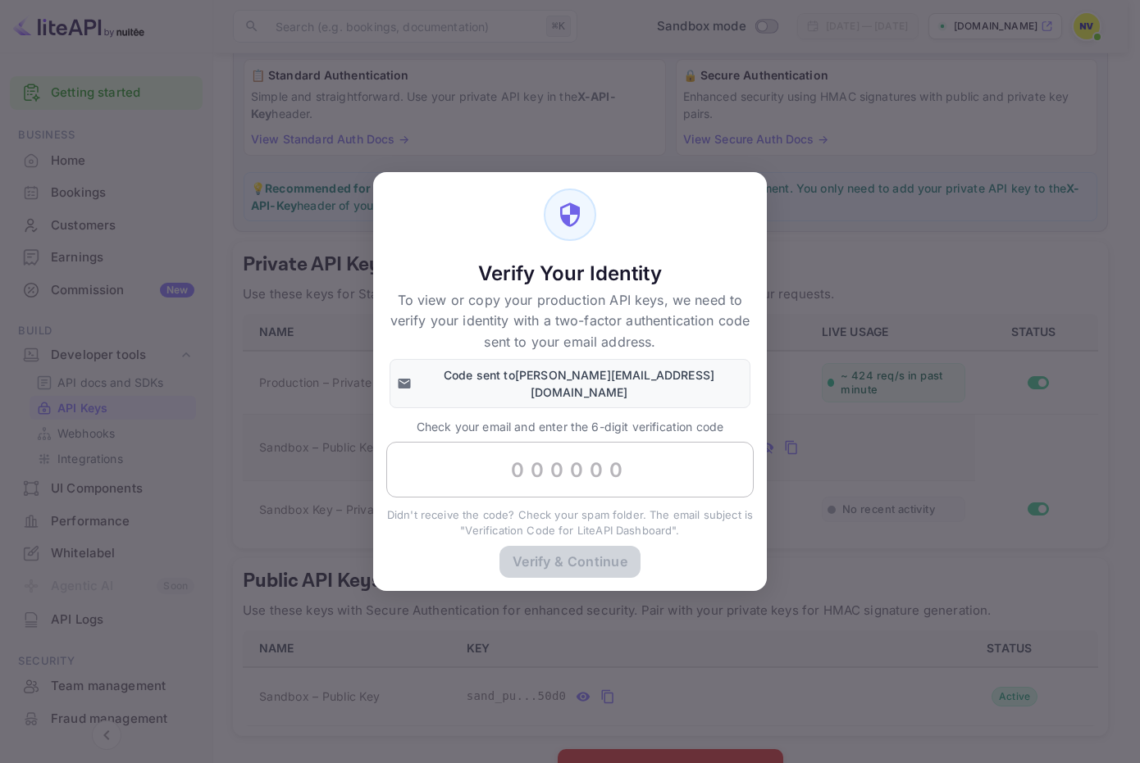
click at [602, 466] on input "text" at bounding box center [569, 470] width 367 height 56
paste input "244310"
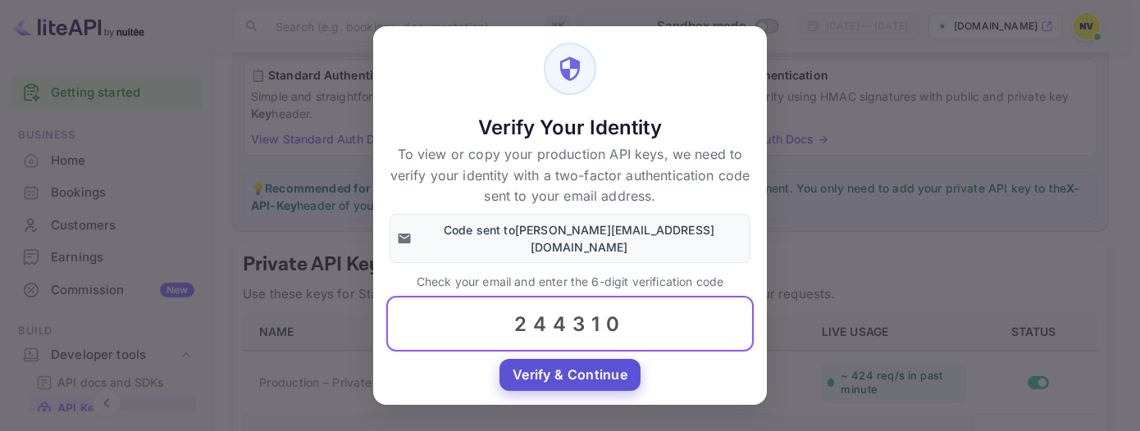
click at [569, 376] on button "Verify & Continue" at bounding box center [569, 375] width 141 height 32
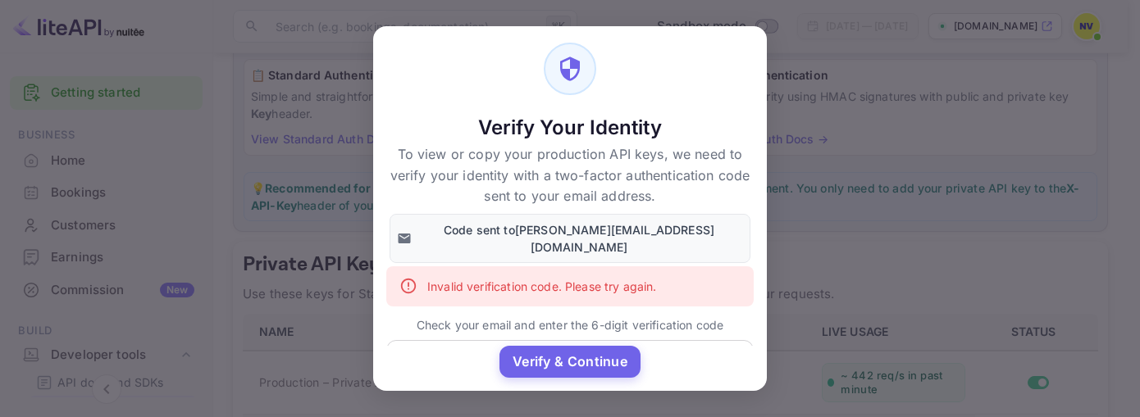
scroll to position [80, 0]
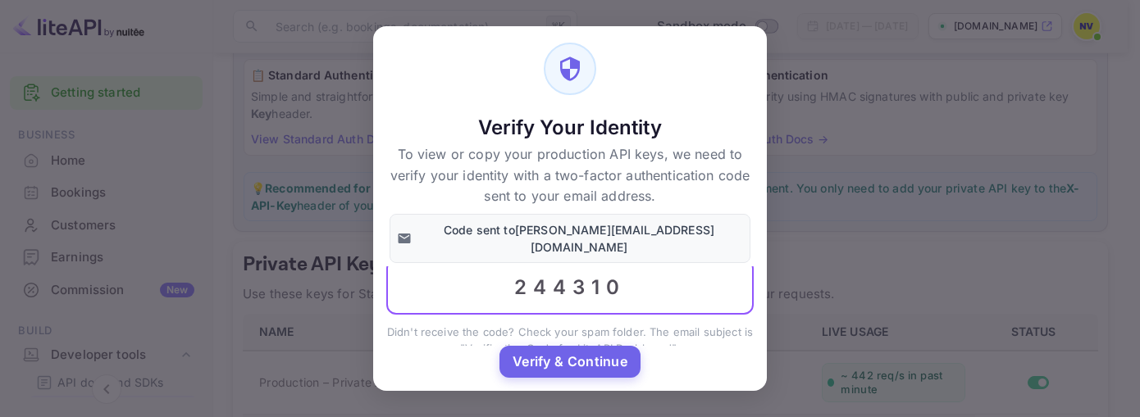
click at [649, 262] on input "244310" at bounding box center [569, 288] width 367 height 56
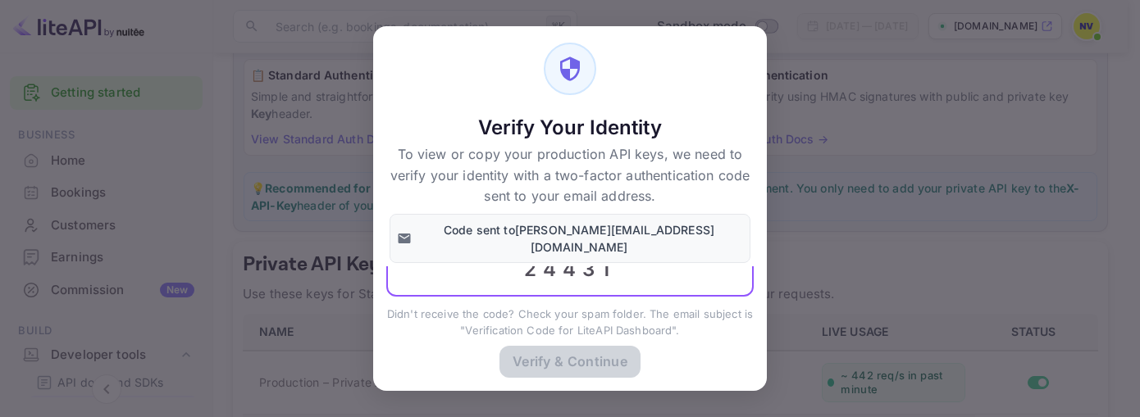
scroll to position [37, 0]
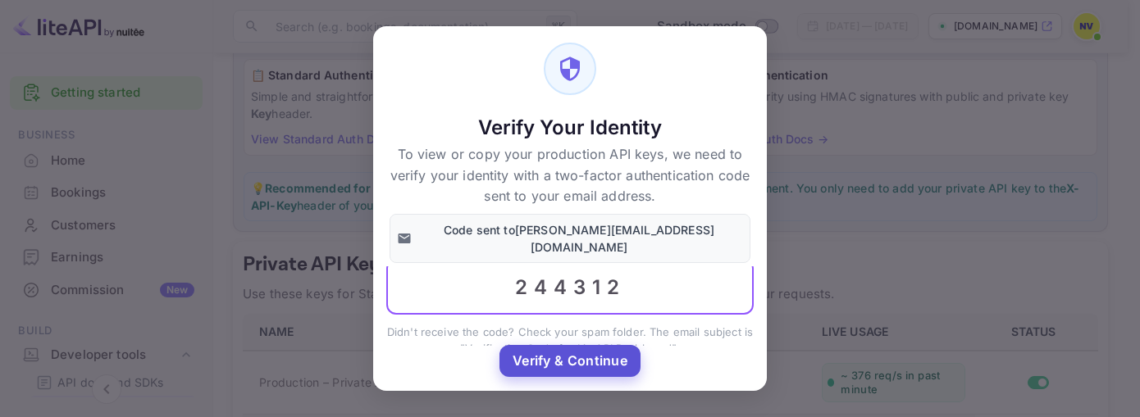
type input "244312"
click at [570, 359] on button "Verify & Continue" at bounding box center [569, 361] width 141 height 32
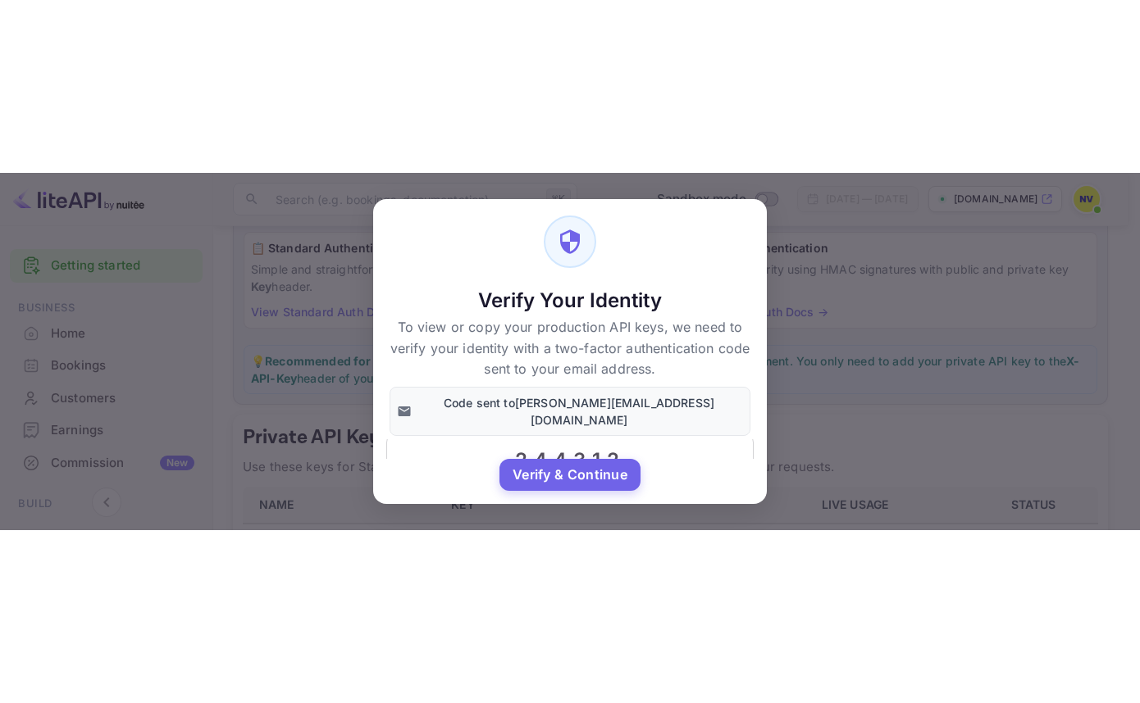
scroll to position [0, 0]
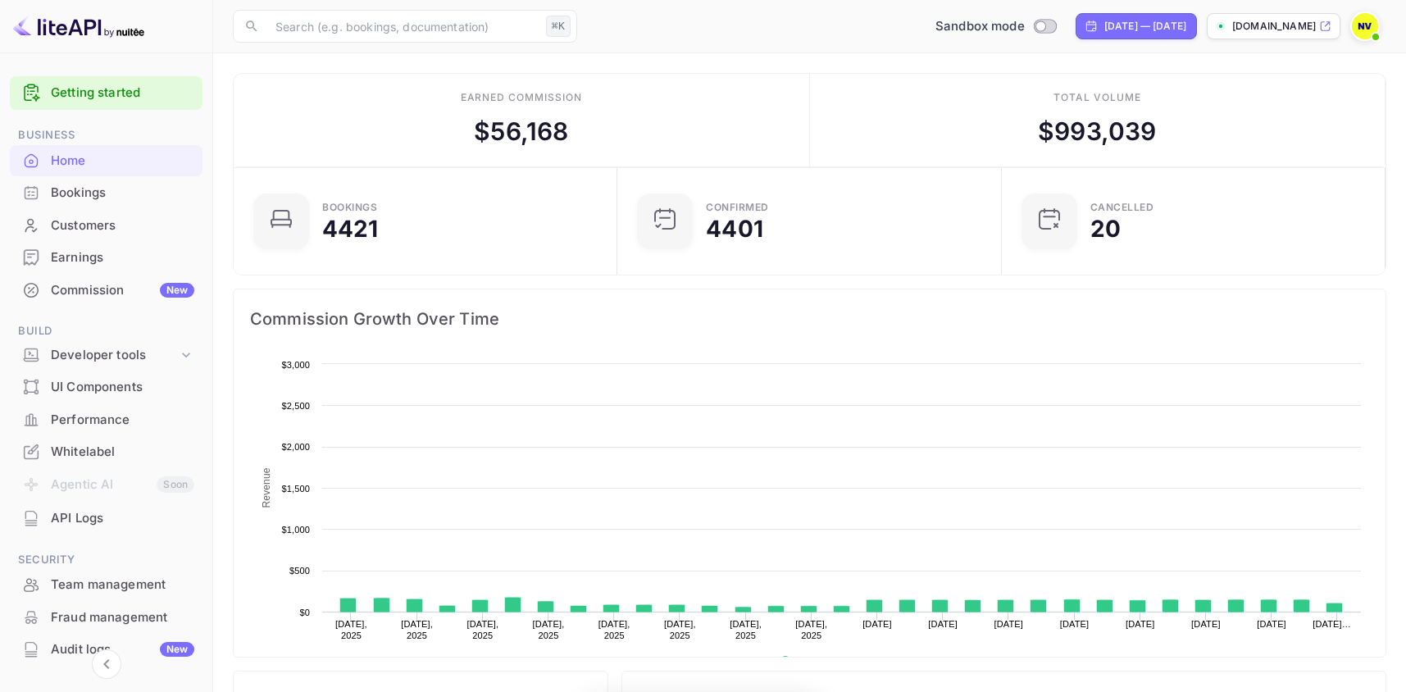
scroll to position [254, 362]
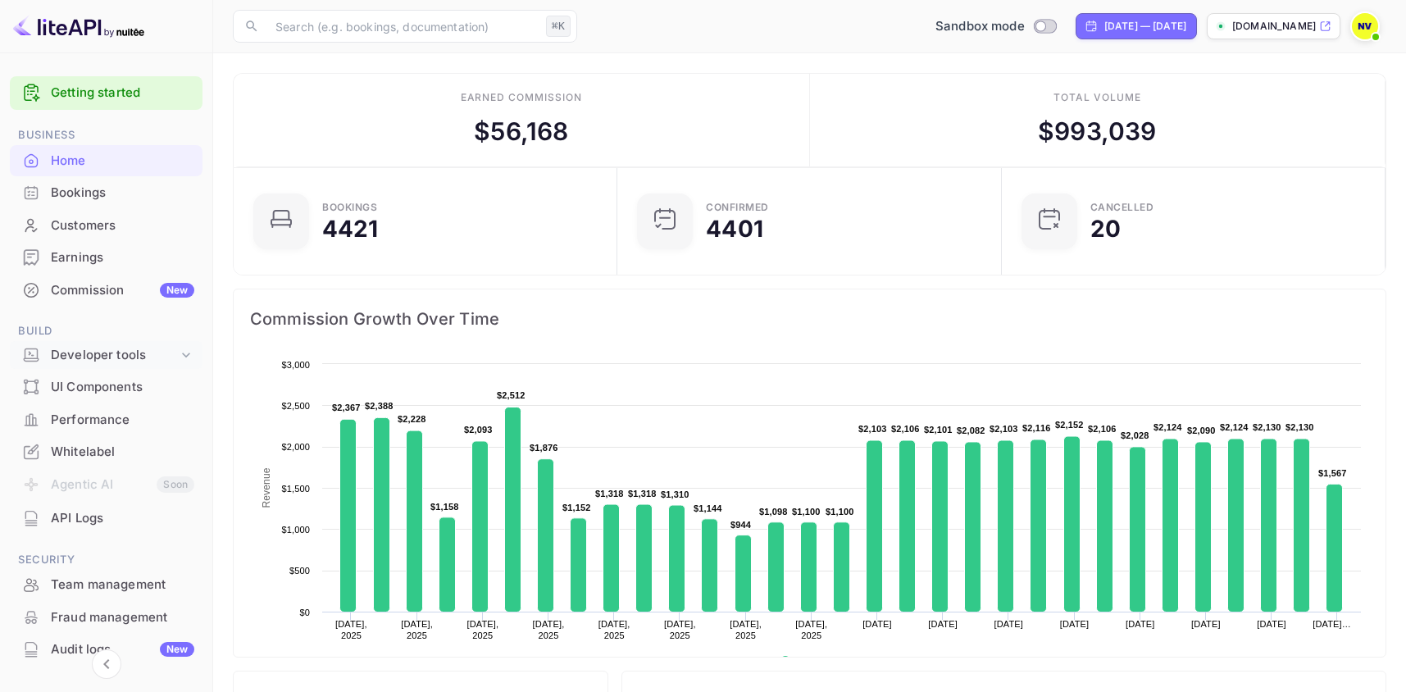
click at [117, 362] on div "Developer tools" at bounding box center [114, 355] width 127 height 19
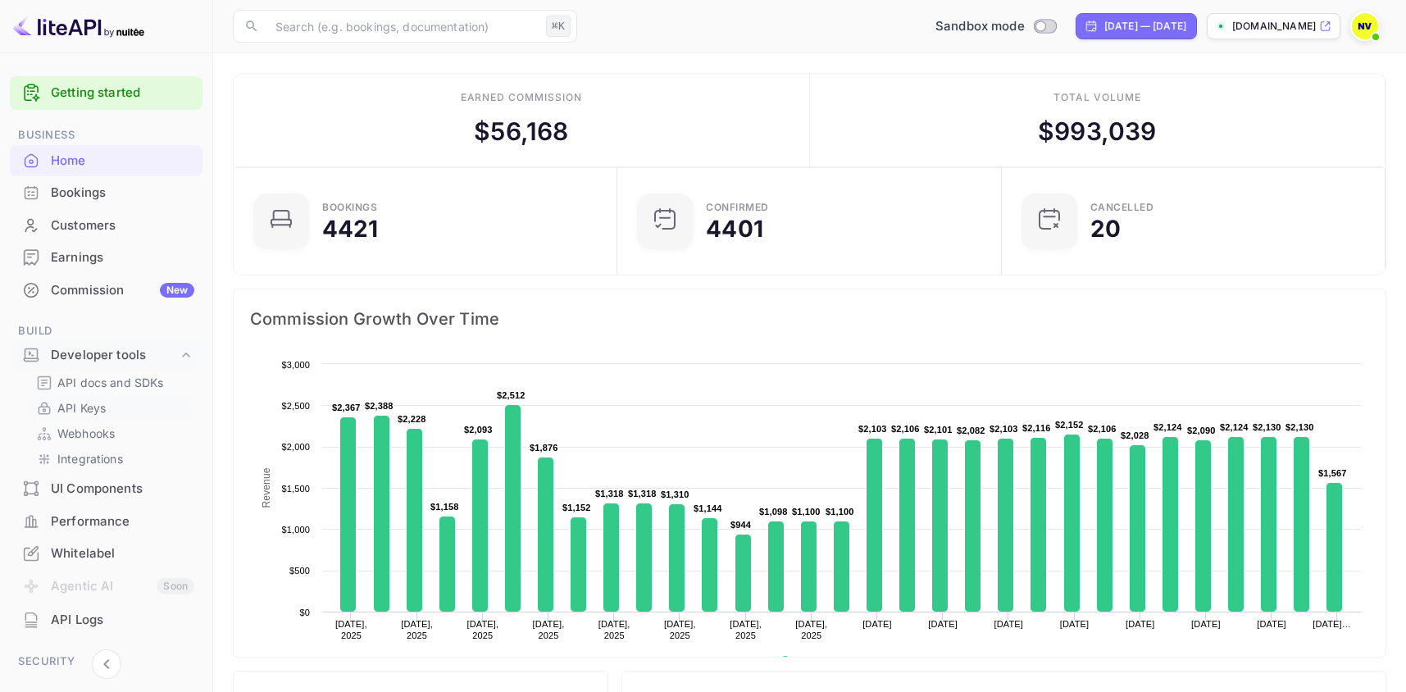
click at [102, 408] on p "API Keys" at bounding box center [81, 407] width 48 height 17
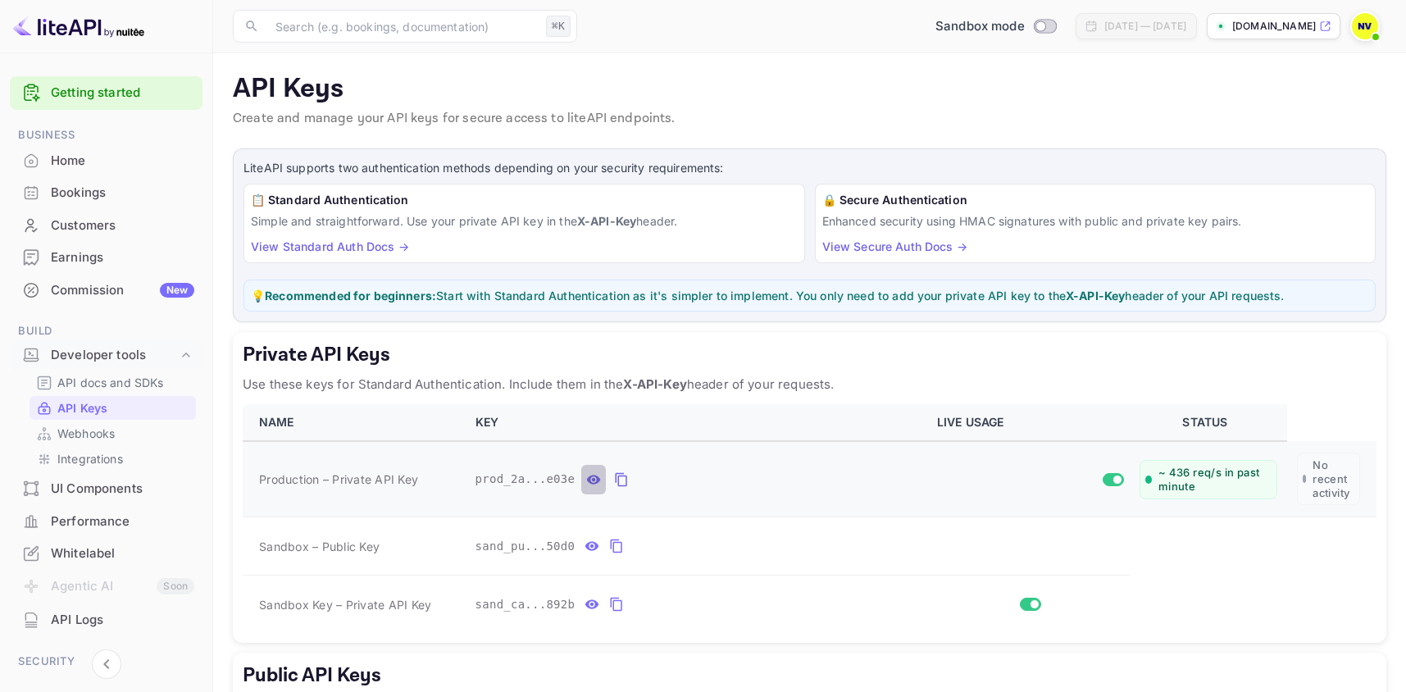
click at [586, 483] on icon "private api keys table" at bounding box center [593, 480] width 15 height 20
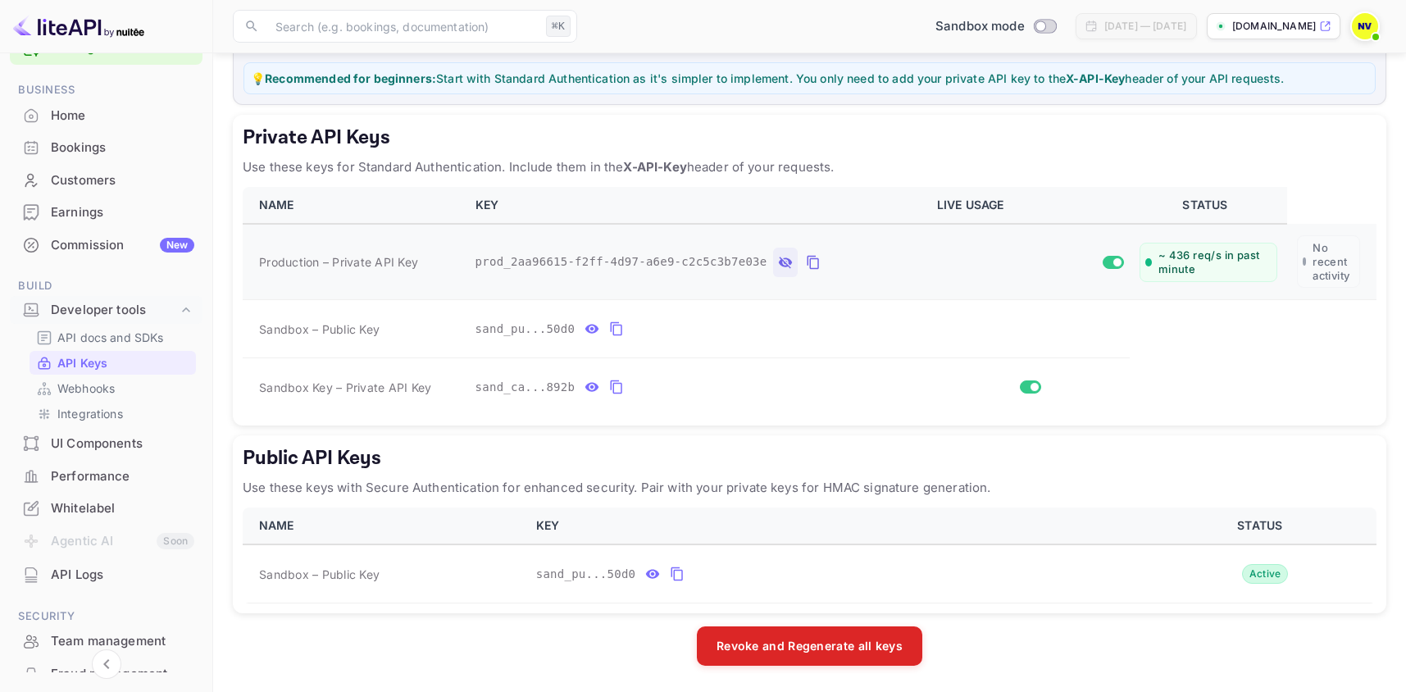
scroll to position [93, 0]
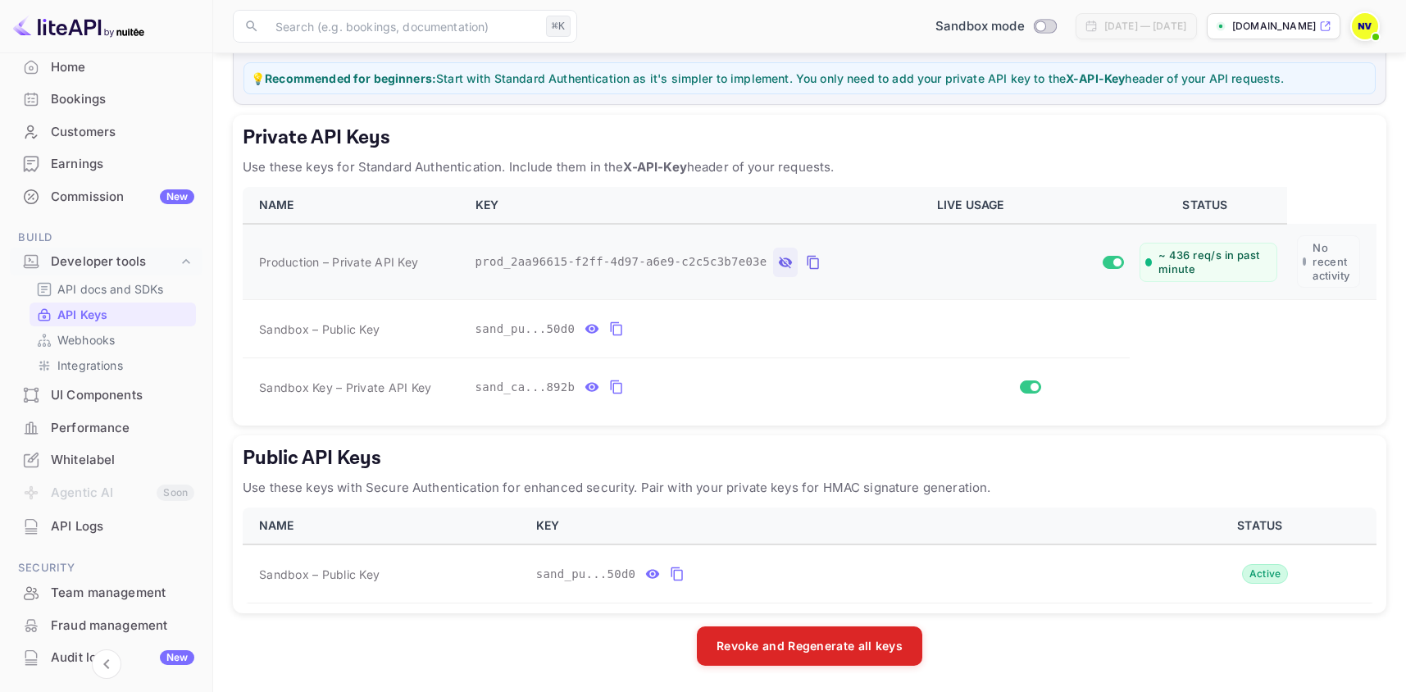
click at [134, 436] on div "Performance" at bounding box center [122, 428] width 143 height 19
